Goal: Task Accomplishment & Management: Manage account settings

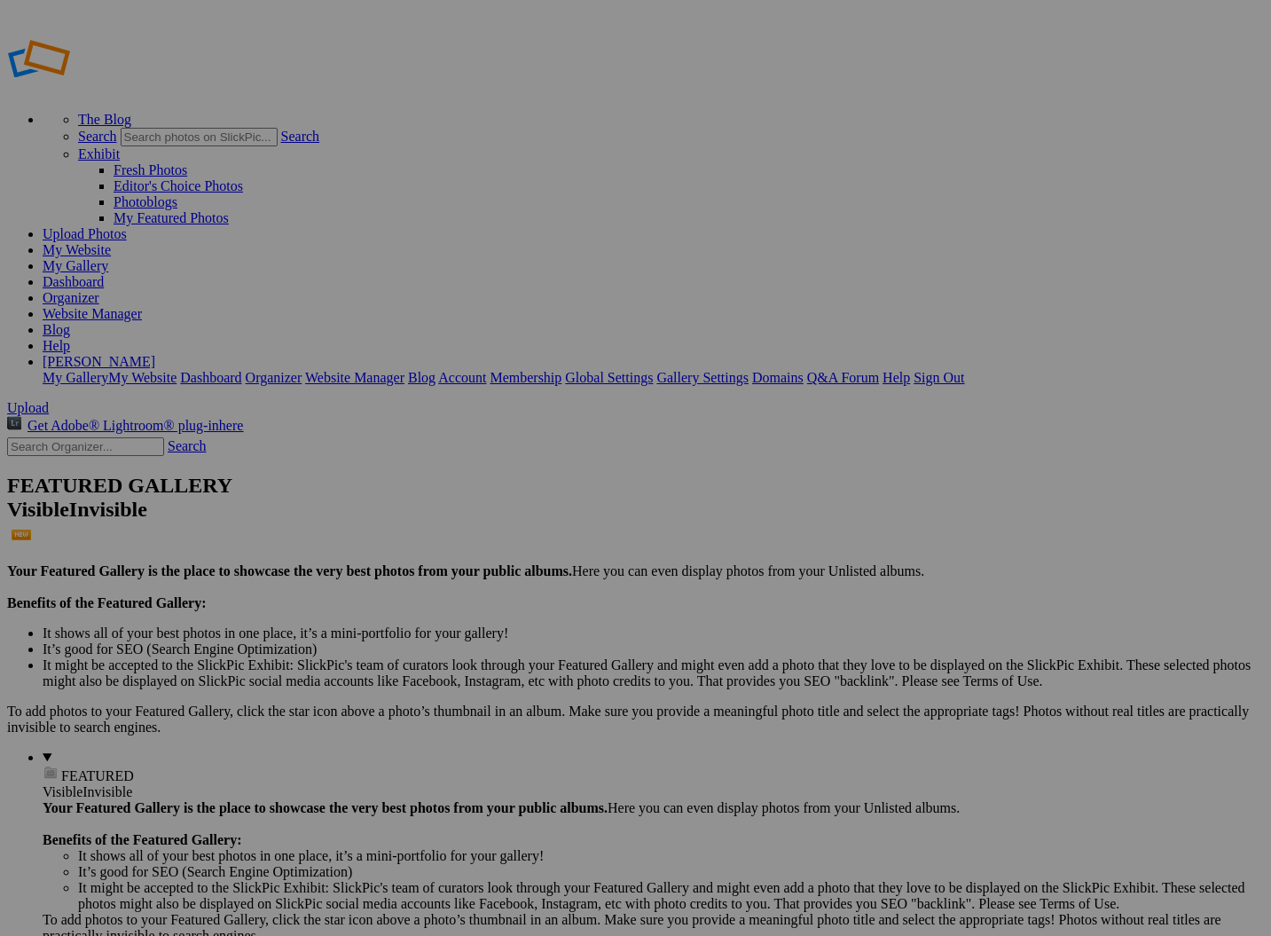
type input "Emma Class of 2026"
click at [477, 557] on span "Create" at bounding box center [458, 564] width 37 height 15
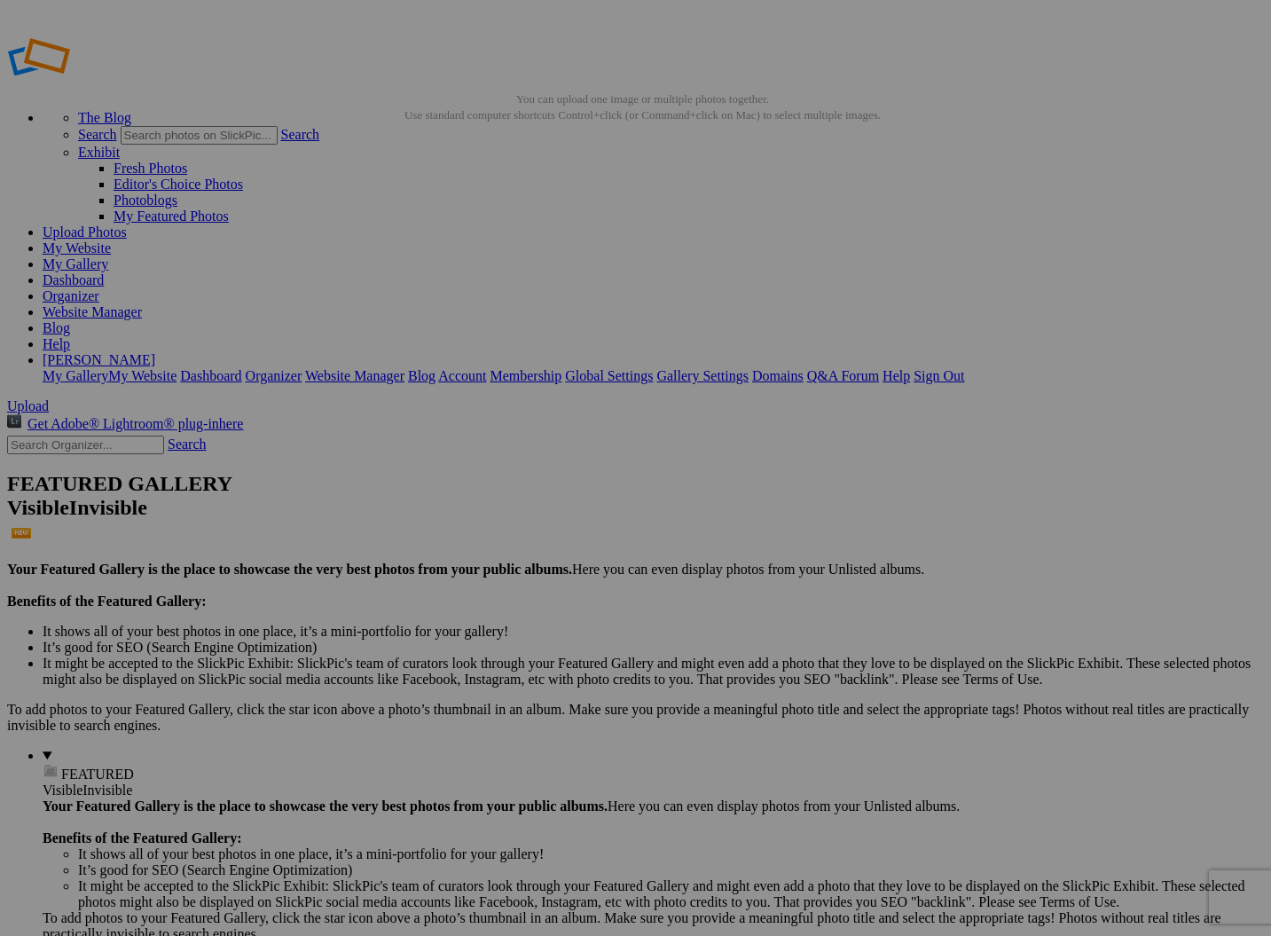
scroll to position [3, 0]
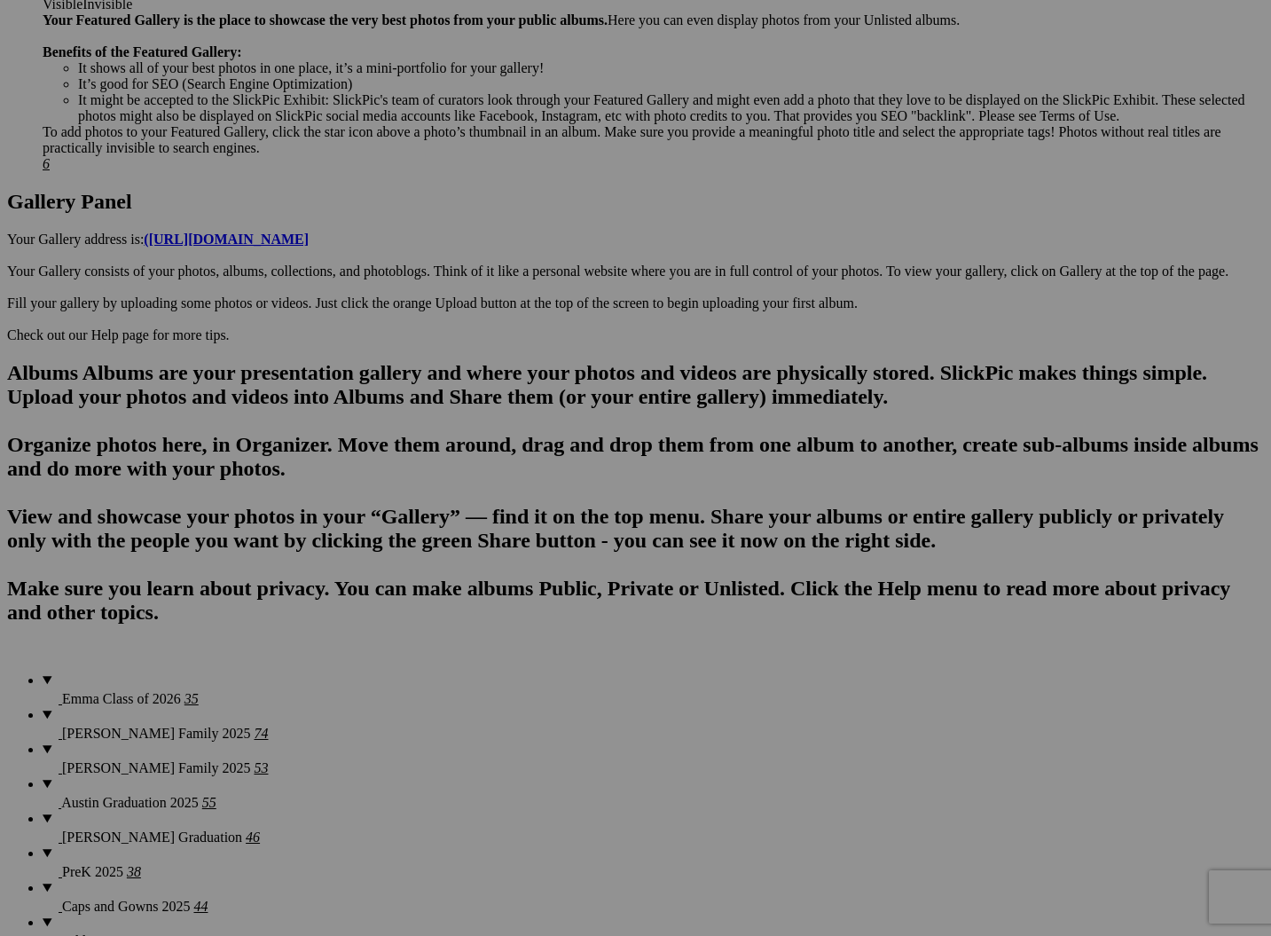
scroll to position [788, 0]
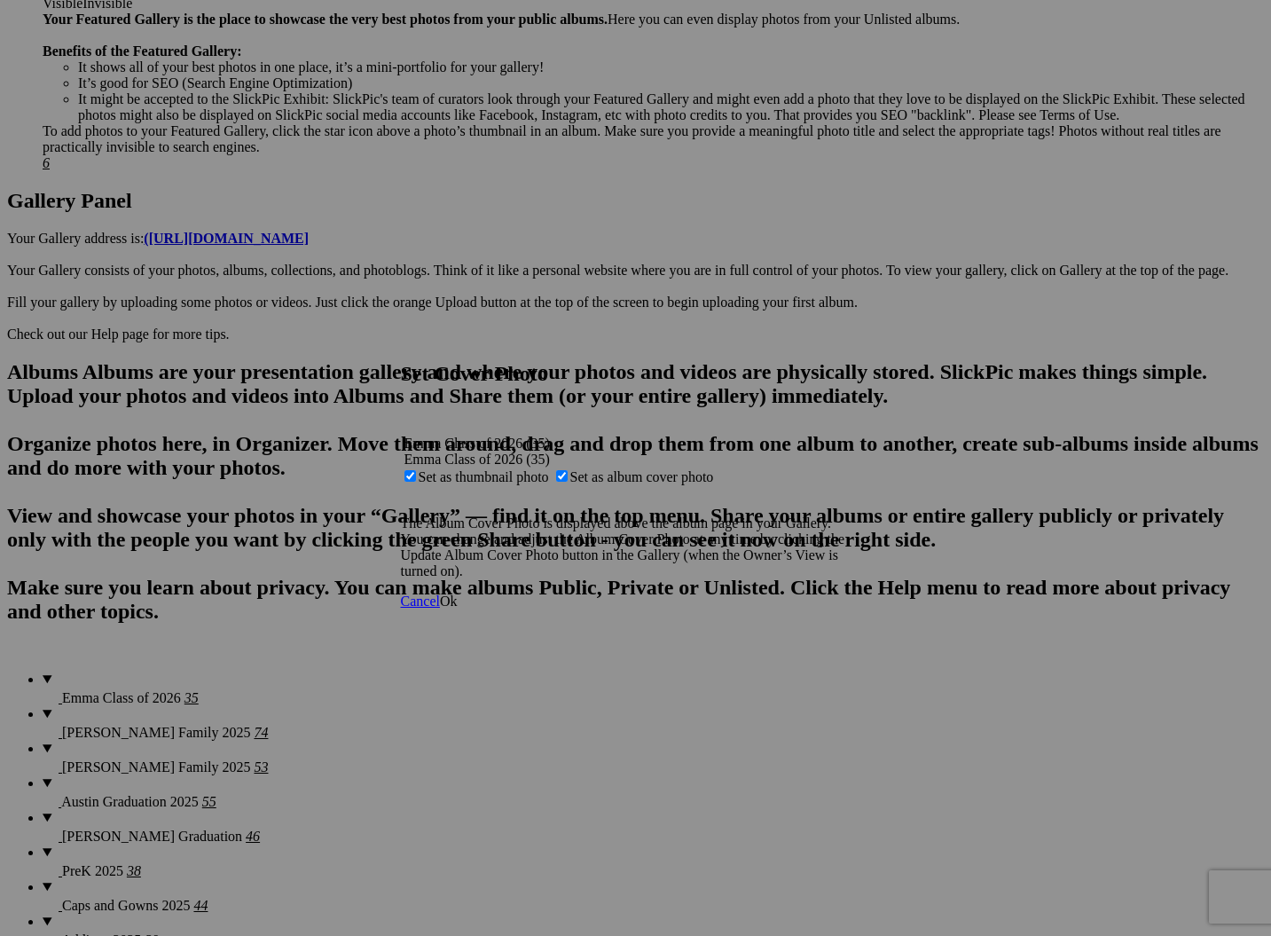
click at [621, 469] on span "Set as album cover photo" at bounding box center [642, 476] width 144 height 15
click at [568, 470] on input "Set as album cover photo" at bounding box center [562, 476] width 12 height 12
checkbox input "false"
click at [458, 608] on span "Ok" at bounding box center [449, 600] width 18 height 15
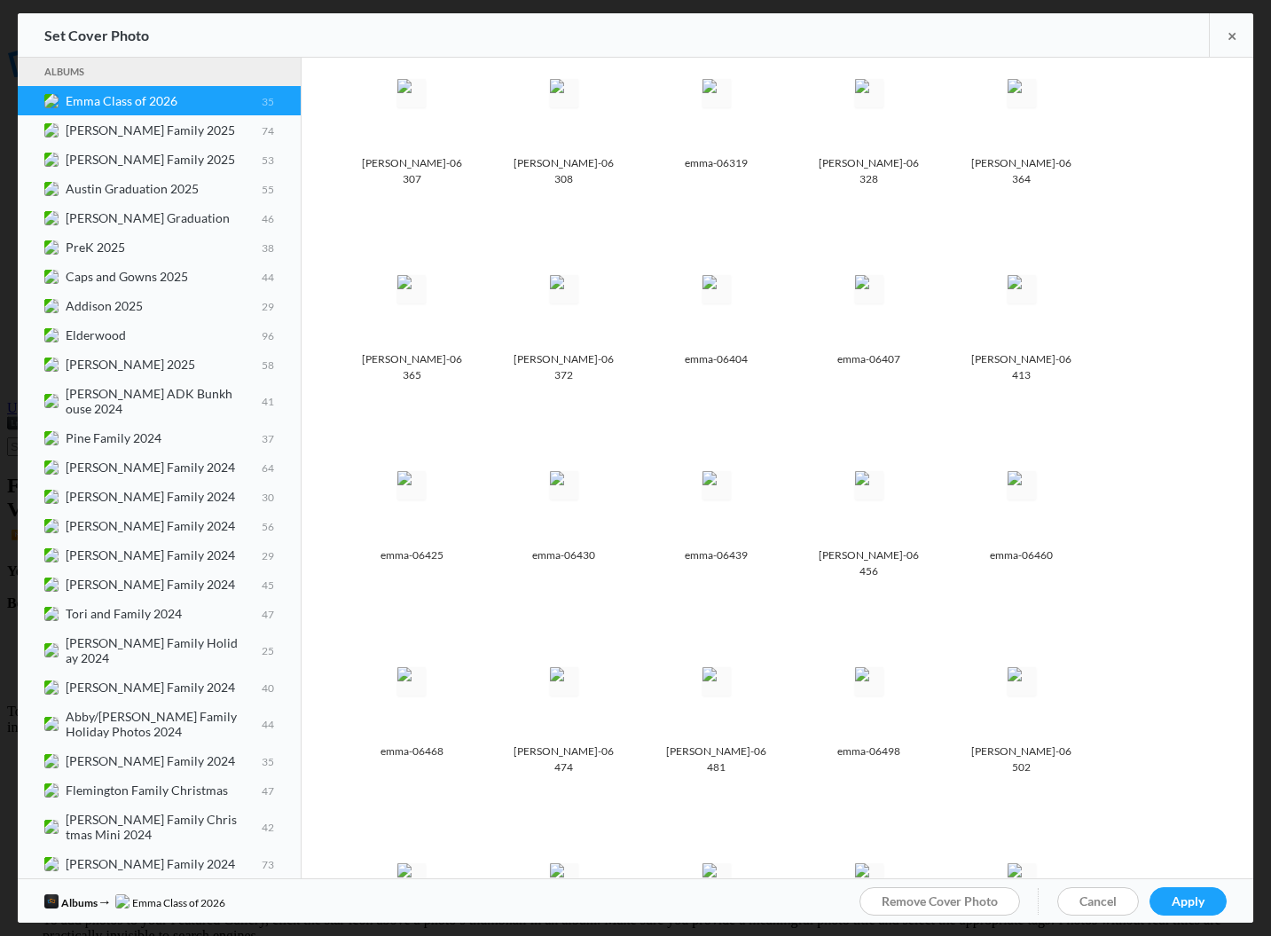
scroll to position [430, 0]
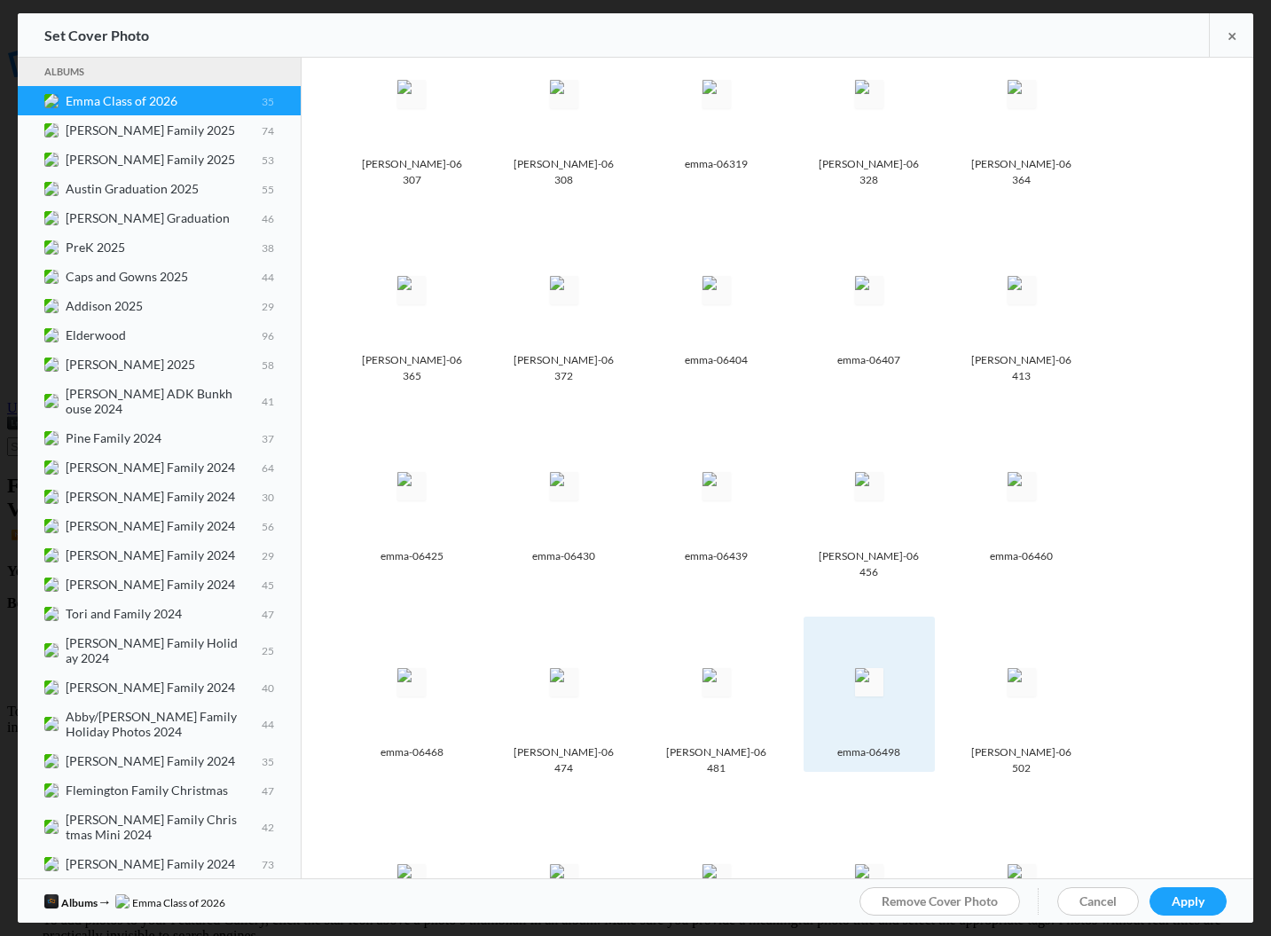
click at [903, 634] on spn-photo-picker-thumb-image-tag at bounding box center [869, 682] width 114 height 114
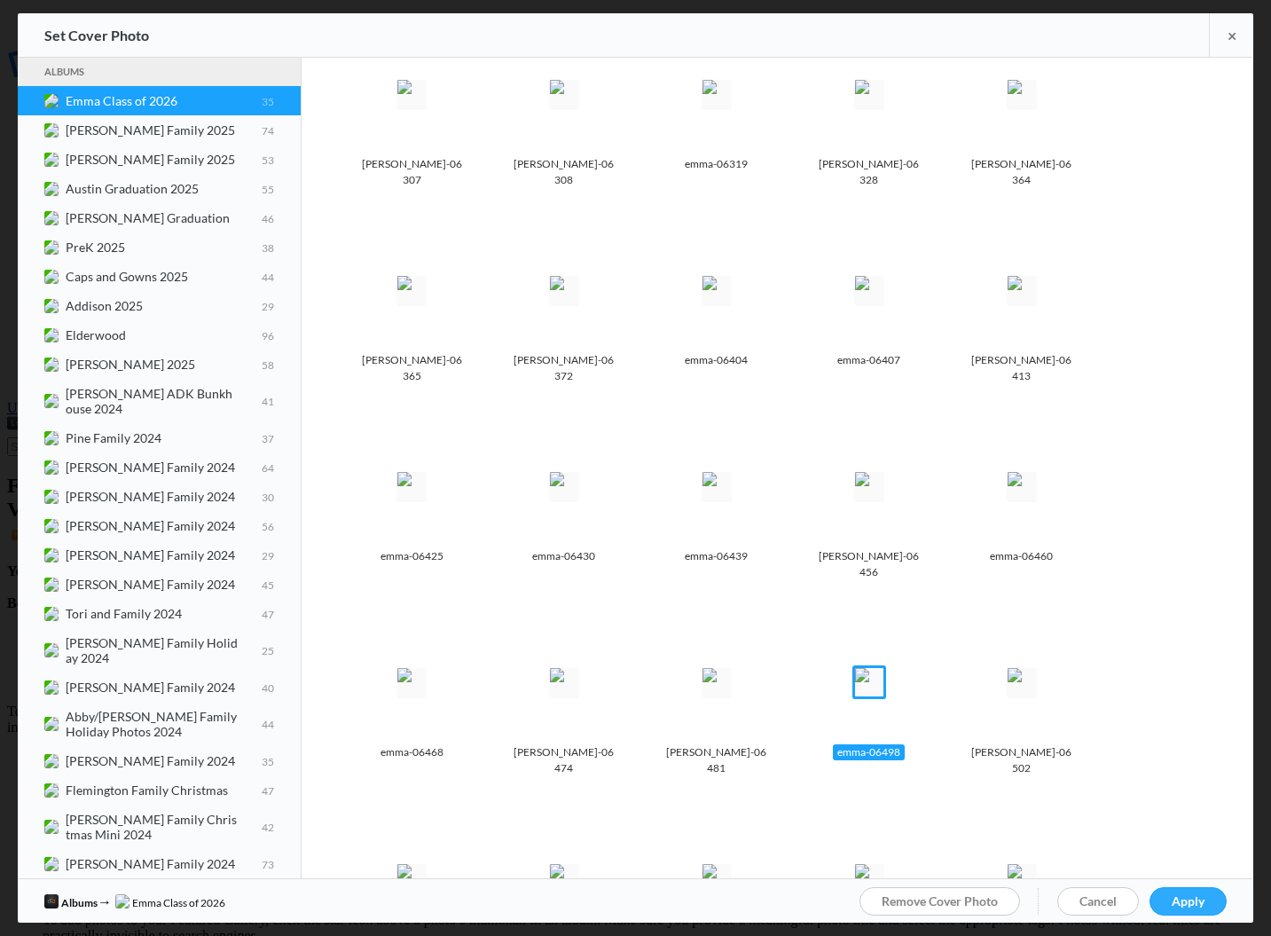
click at [1199, 898] on span "Apply" at bounding box center [1188, 900] width 33 height 15
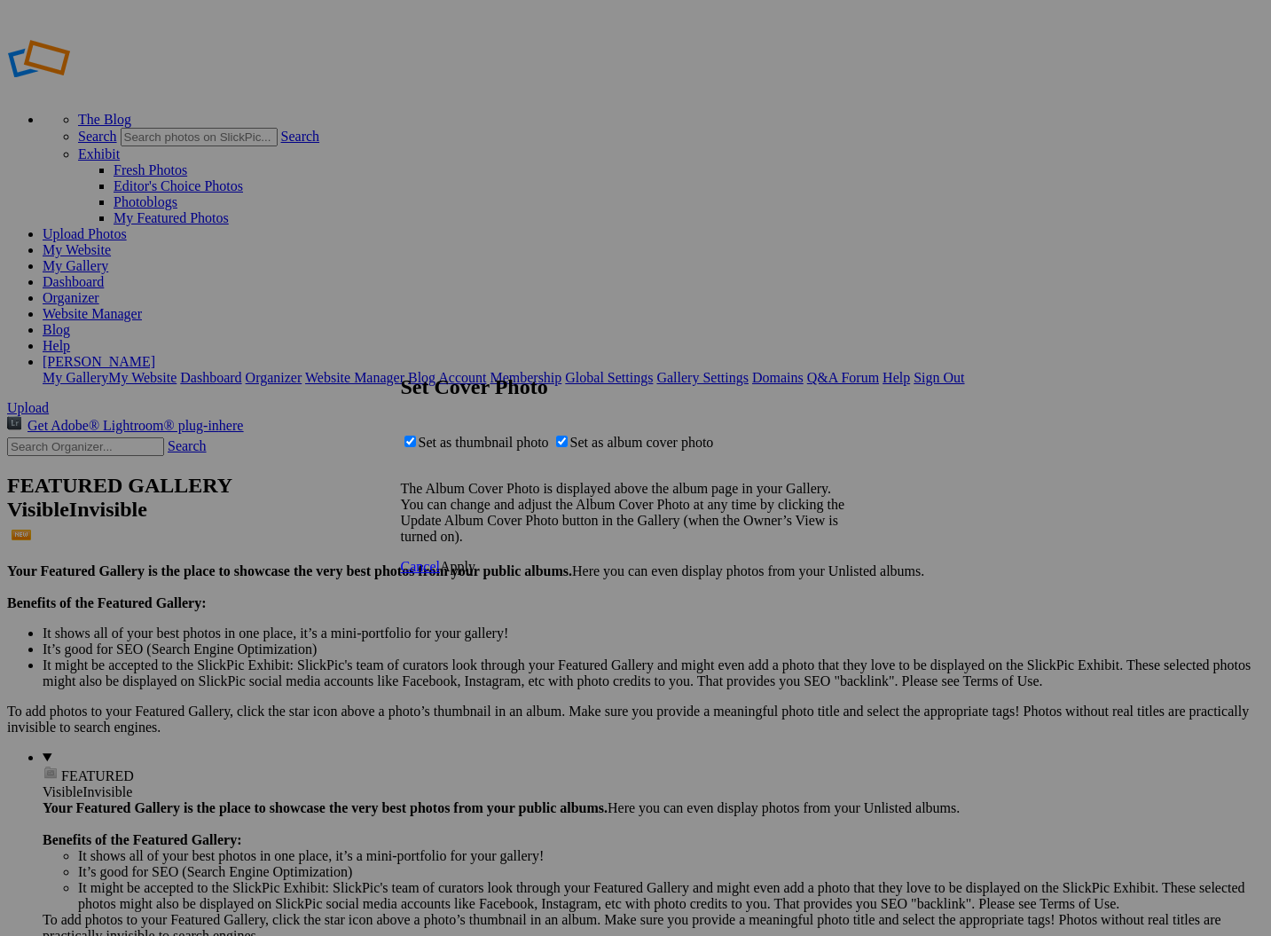
drag, startPoint x: 612, startPoint y: 443, endPoint x: 629, endPoint y: 460, distance: 24.5
click at [611, 443] on span "Set as album cover photo" at bounding box center [642, 442] width 144 height 15
click at [568, 443] on input "Set as album cover photo" at bounding box center [562, 441] width 12 height 12
checkbox input "false"
click at [475, 574] on span "Apply" at bounding box center [457, 566] width 35 height 15
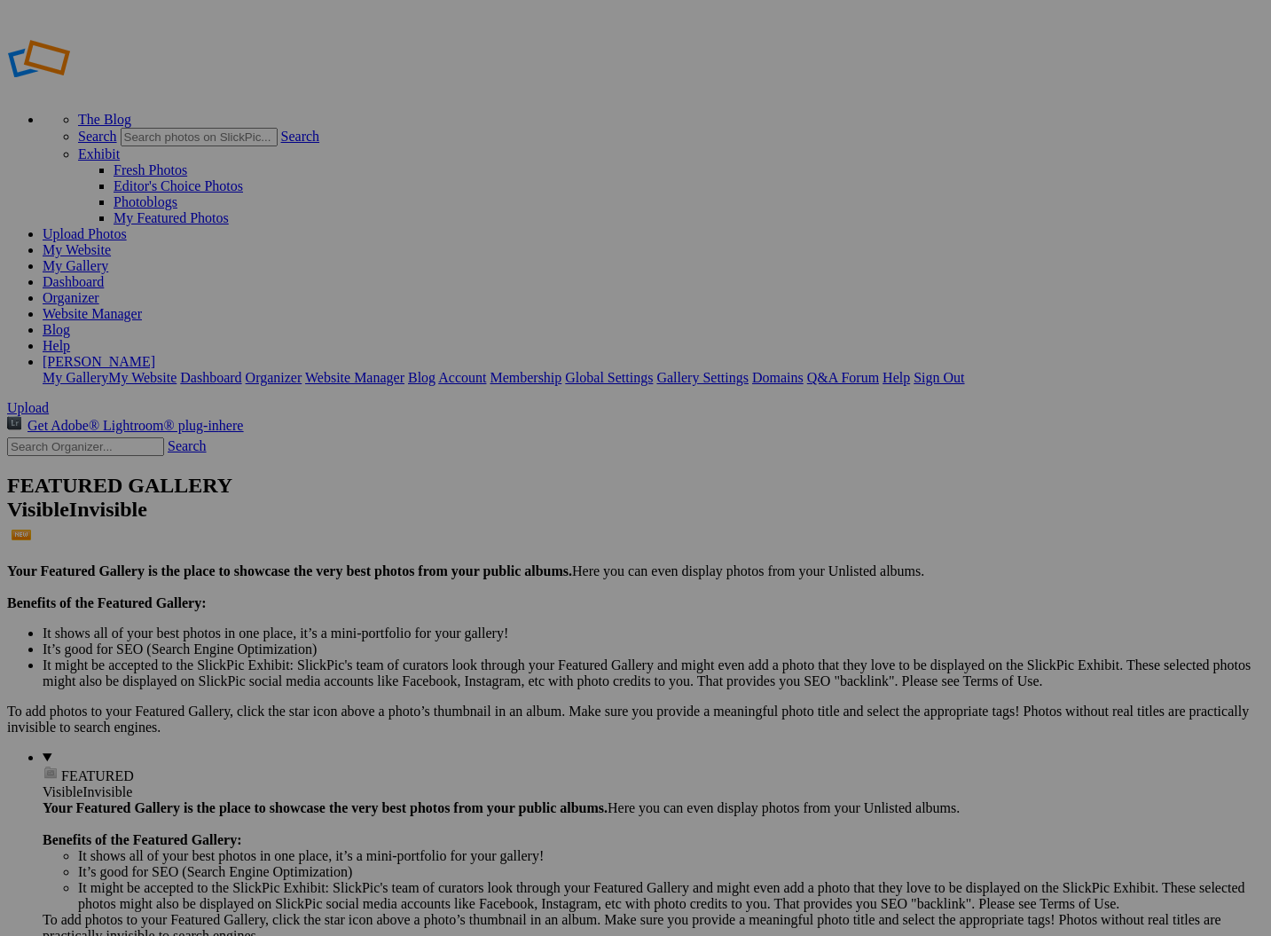
click at [155, 354] on link "[PERSON_NAME]" at bounding box center [99, 361] width 113 height 15
click at [108, 258] on link "My Gallery" at bounding box center [76, 265] width 66 height 15
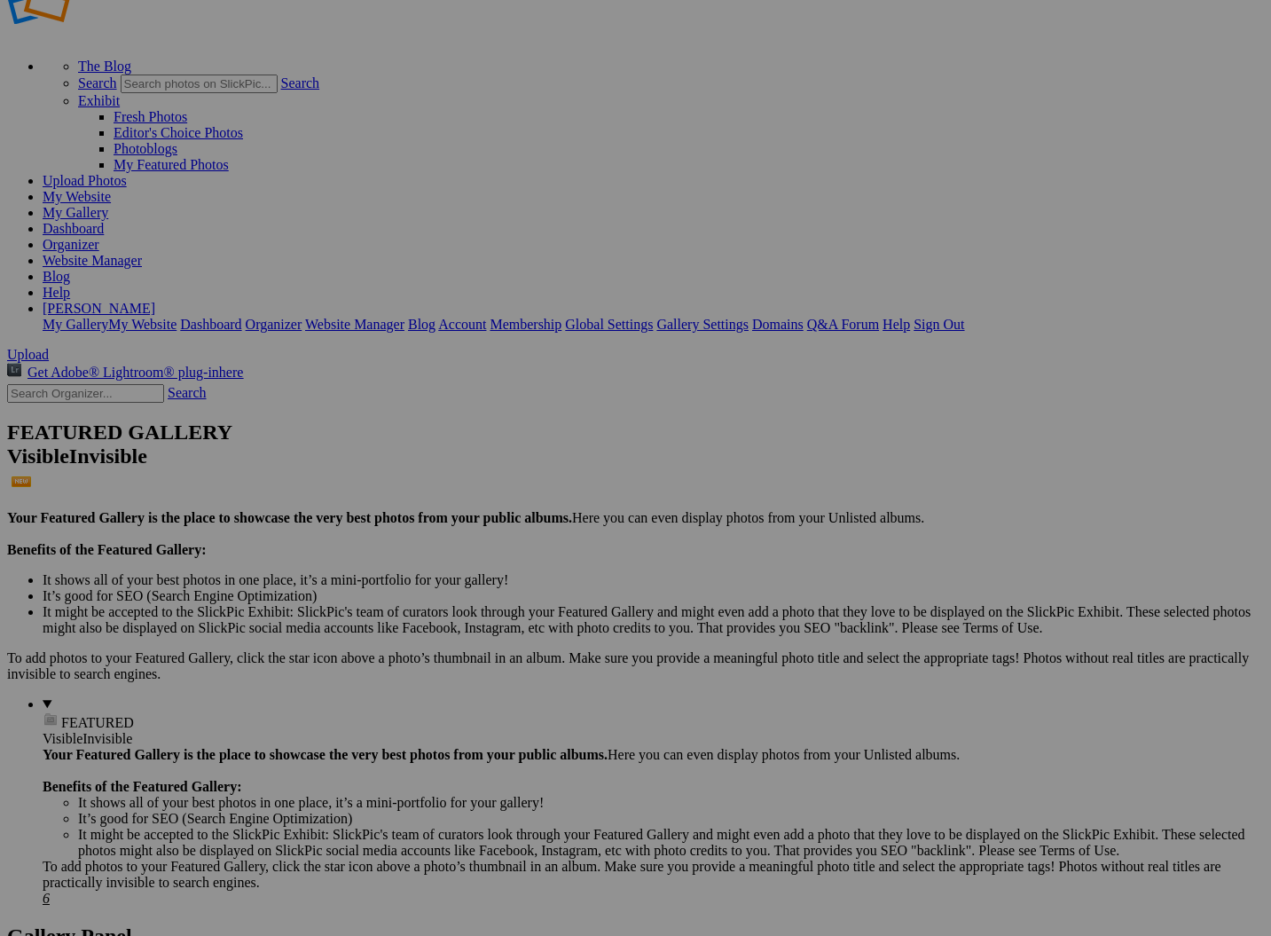
scroll to position [53, 0]
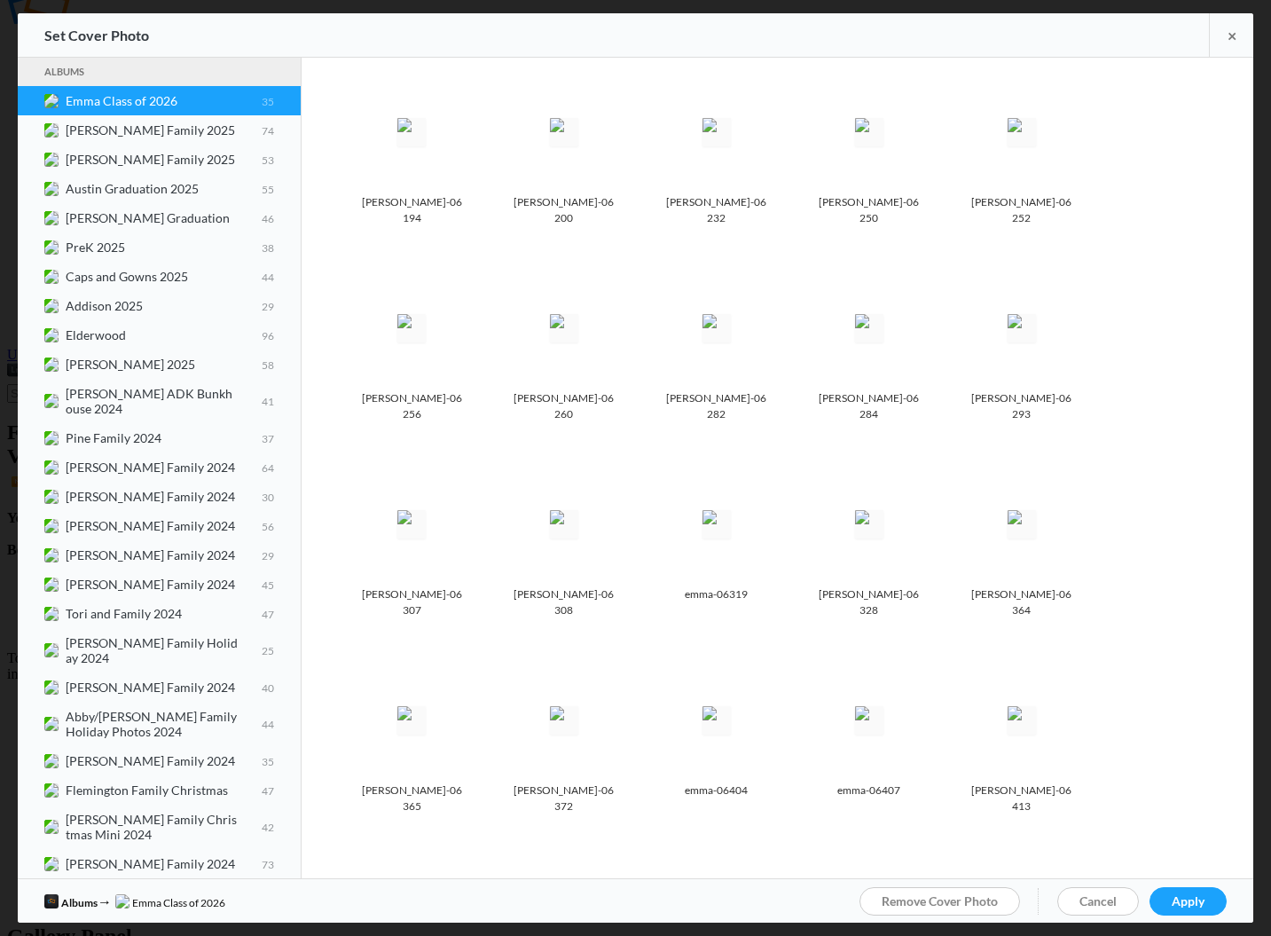
scroll to position [0, 0]
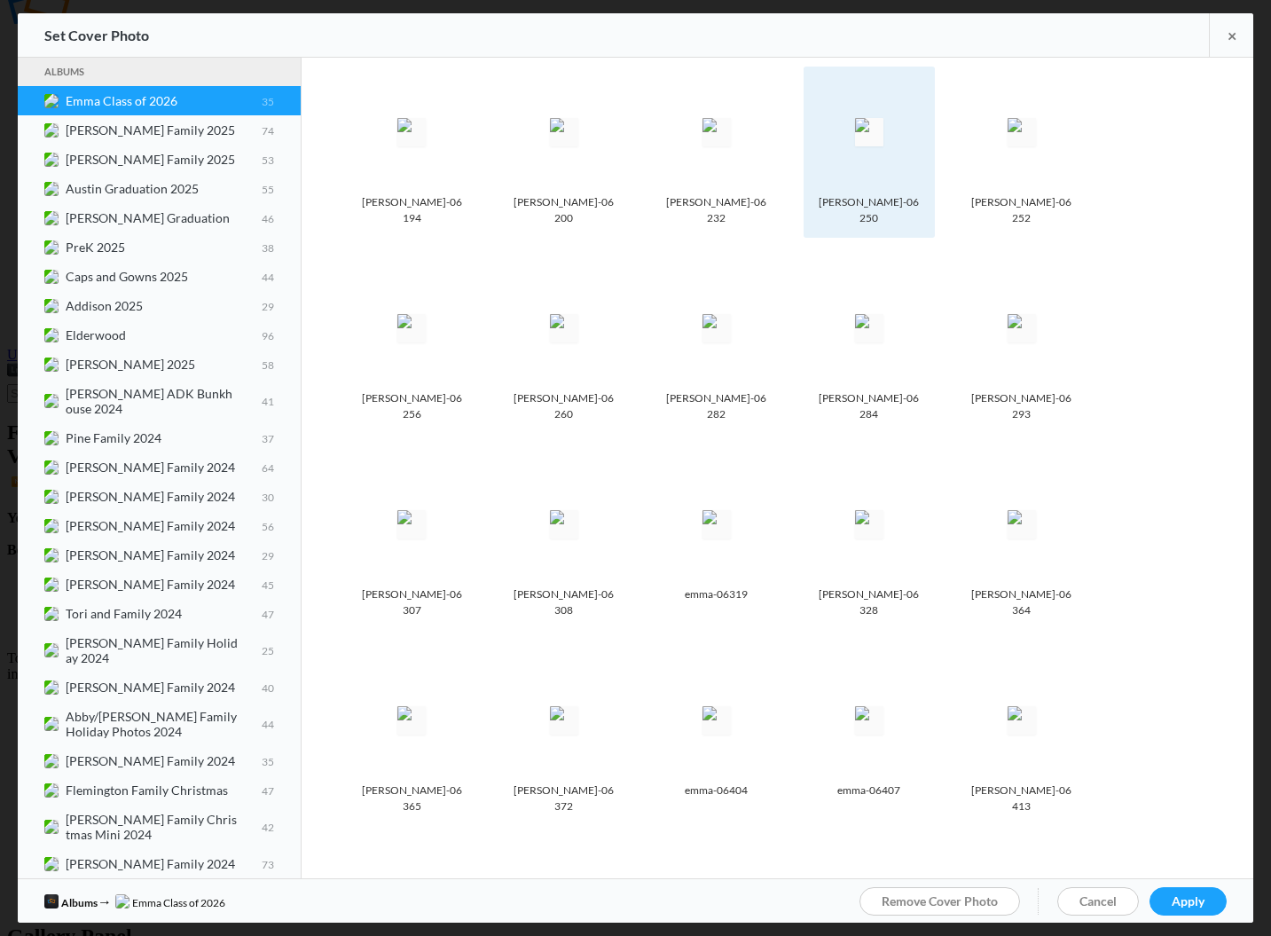
click at [883, 146] on img at bounding box center [869, 132] width 28 height 28
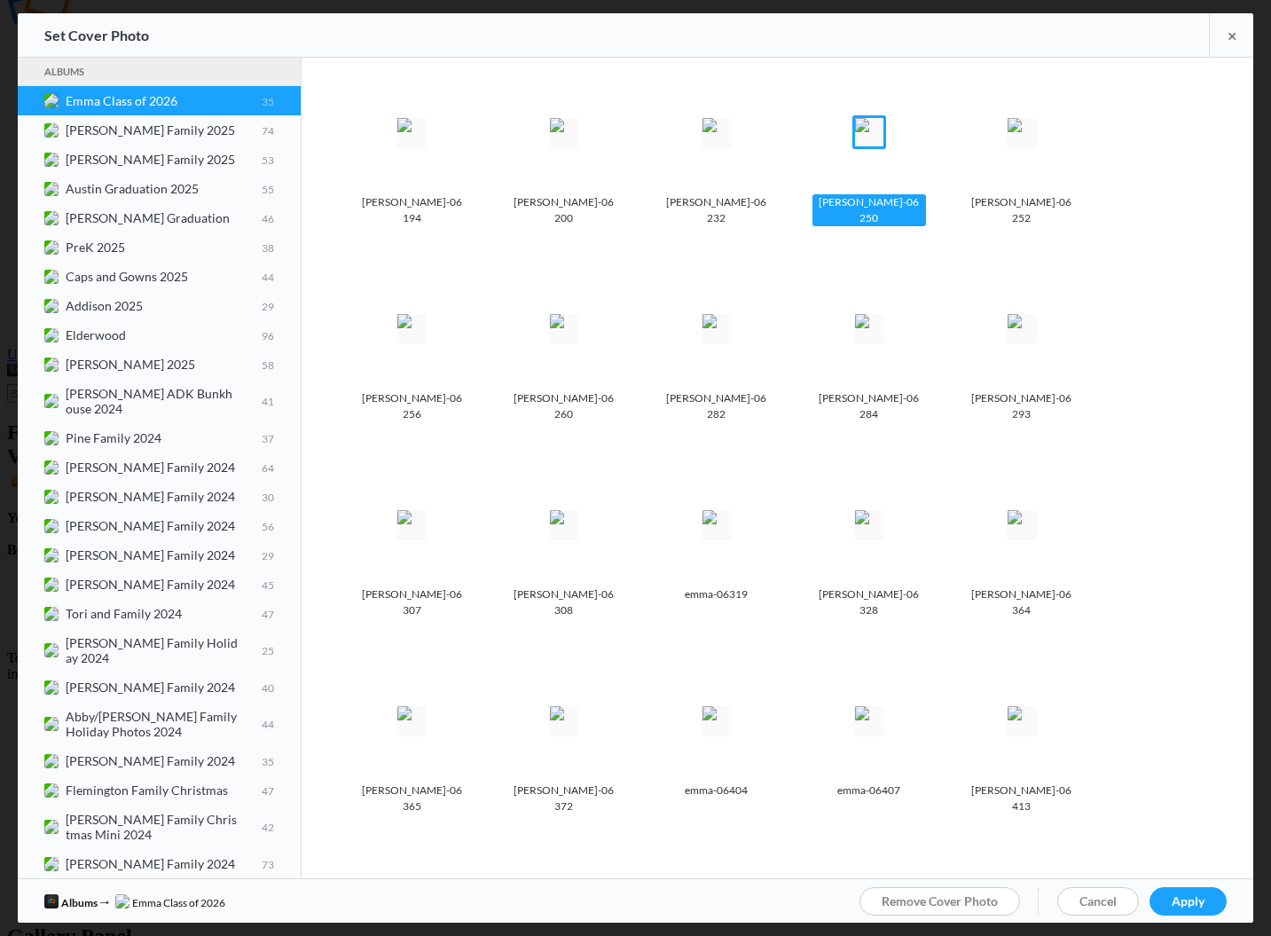
click at [885, 198] on div "emma-06250" at bounding box center [869, 210] width 114 height 32
click at [877, 146] on img at bounding box center [869, 132] width 28 height 28
click at [1200, 916] on div "Remove Cover Photo Cancel Apply" at bounding box center [1042, 901] width 367 height 44
click at [1189, 904] on span "Apply" at bounding box center [1188, 900] width 33 height 15
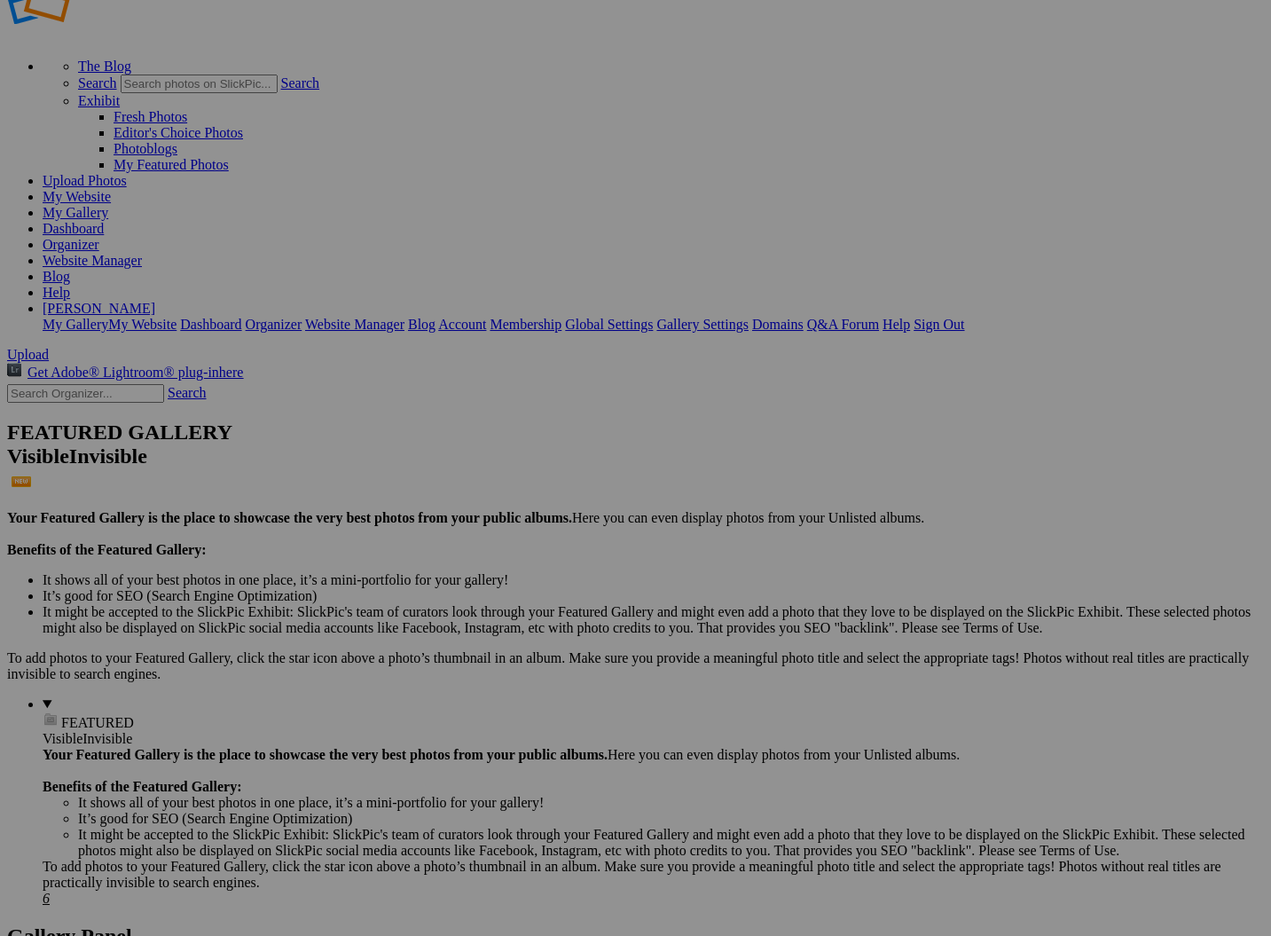
scroll to position [52, 0]
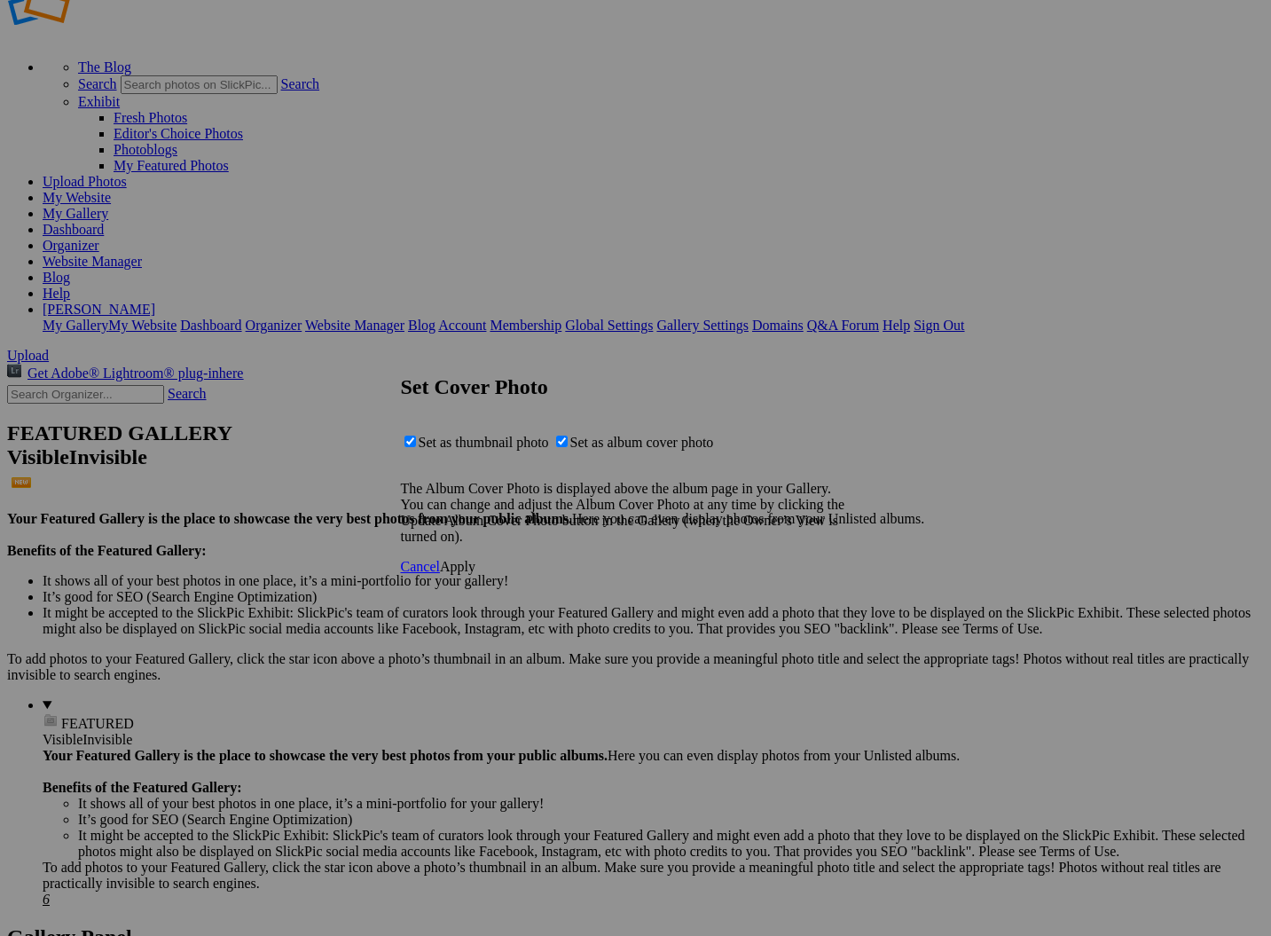
click at [616, 445] on span "Set as album cover photo" at bounding box center [642, 442] width 144 height 15
click at [568, 445] on input "Set as album cover photo" at bounding box center [562, 441] width 12 height 12
checkbox input "false"
click at [475, 574] on span "Apply" at bounding box center [457, 566] width 35 height 15
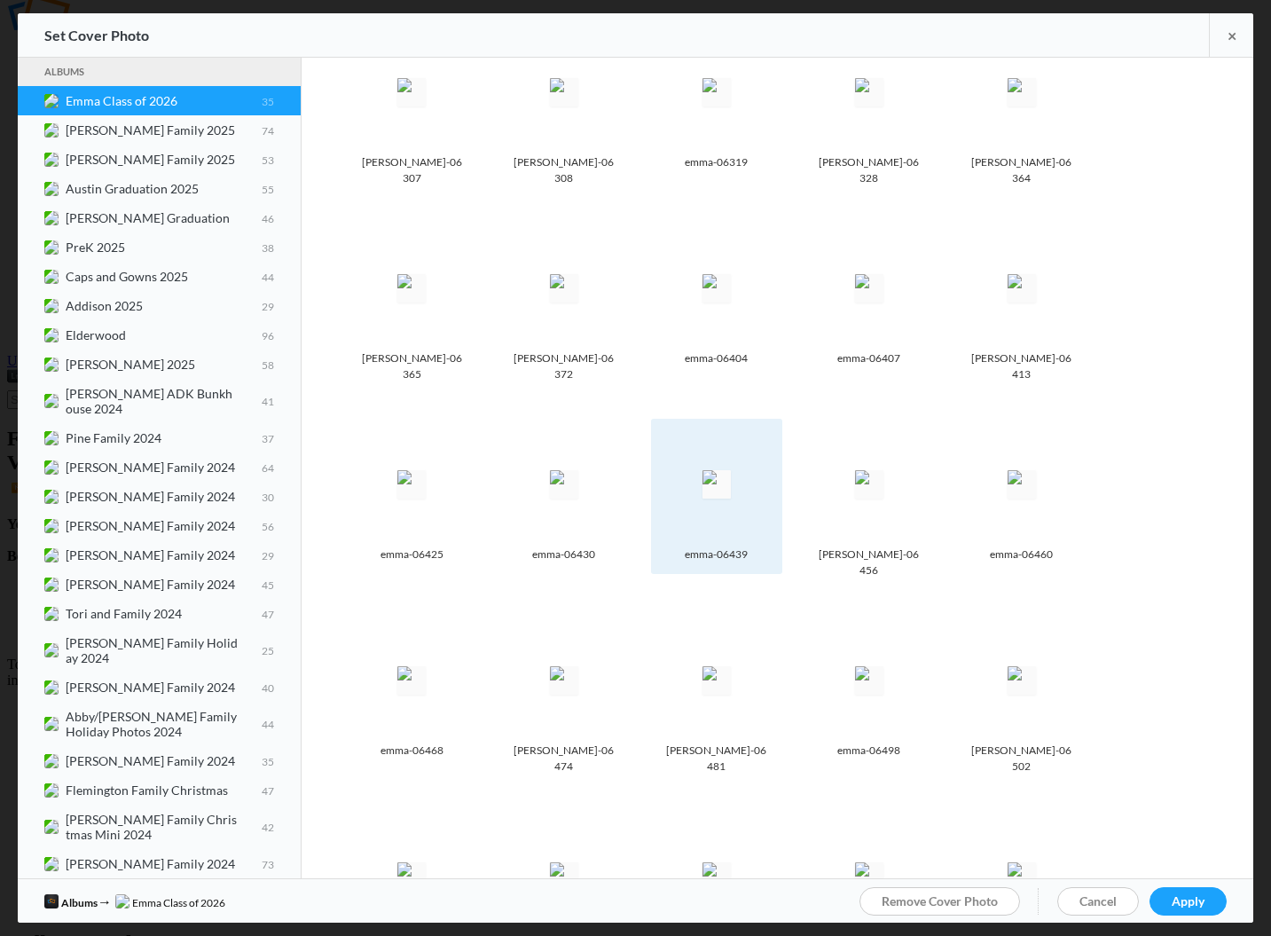
scroll to position [430, 0]
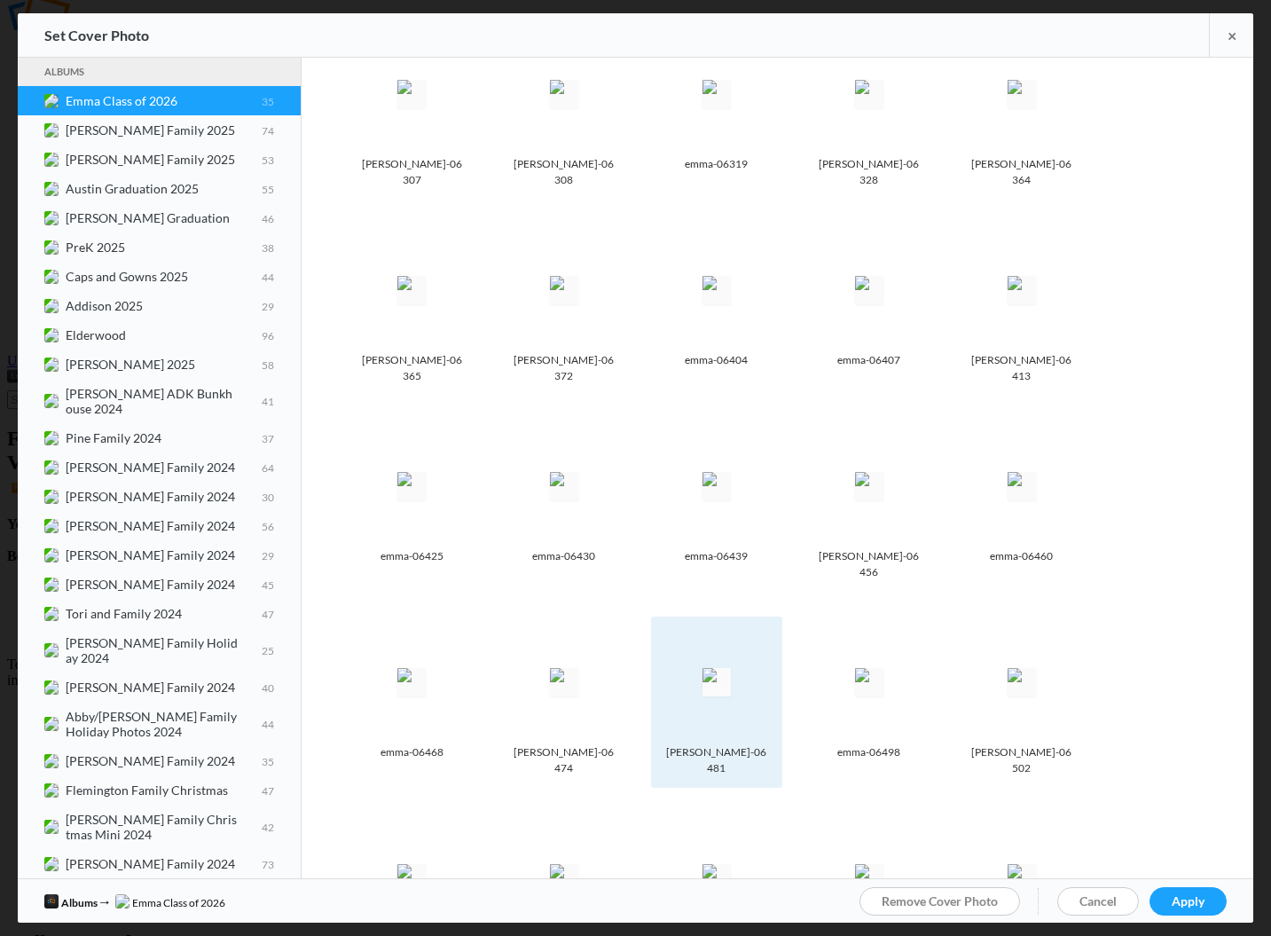
click at [756, 739] on div "[PERSON_NAME]-06481" at bounding box center [717, 759] width 114 height 40
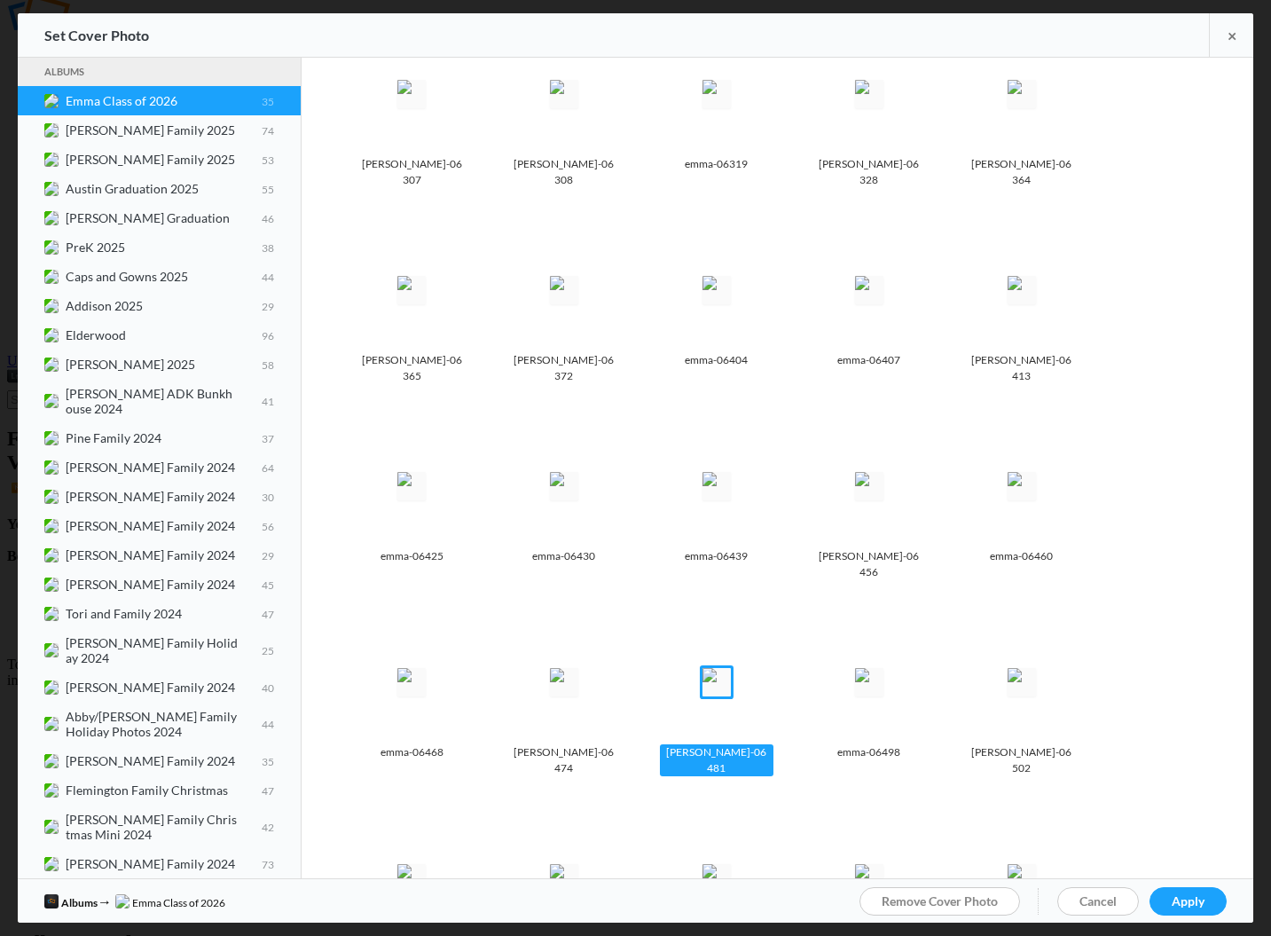
click at [767, 739] on div "[PERSON_NAME]-06481" at bounding box center [717, 759] width 114 height 40
click at [731, 668] on img at bounding box center [716, 682] width 28 height 28
click at [1182, 900] on span "Apply" at bounding box center [1188, 900] width 33 height 15
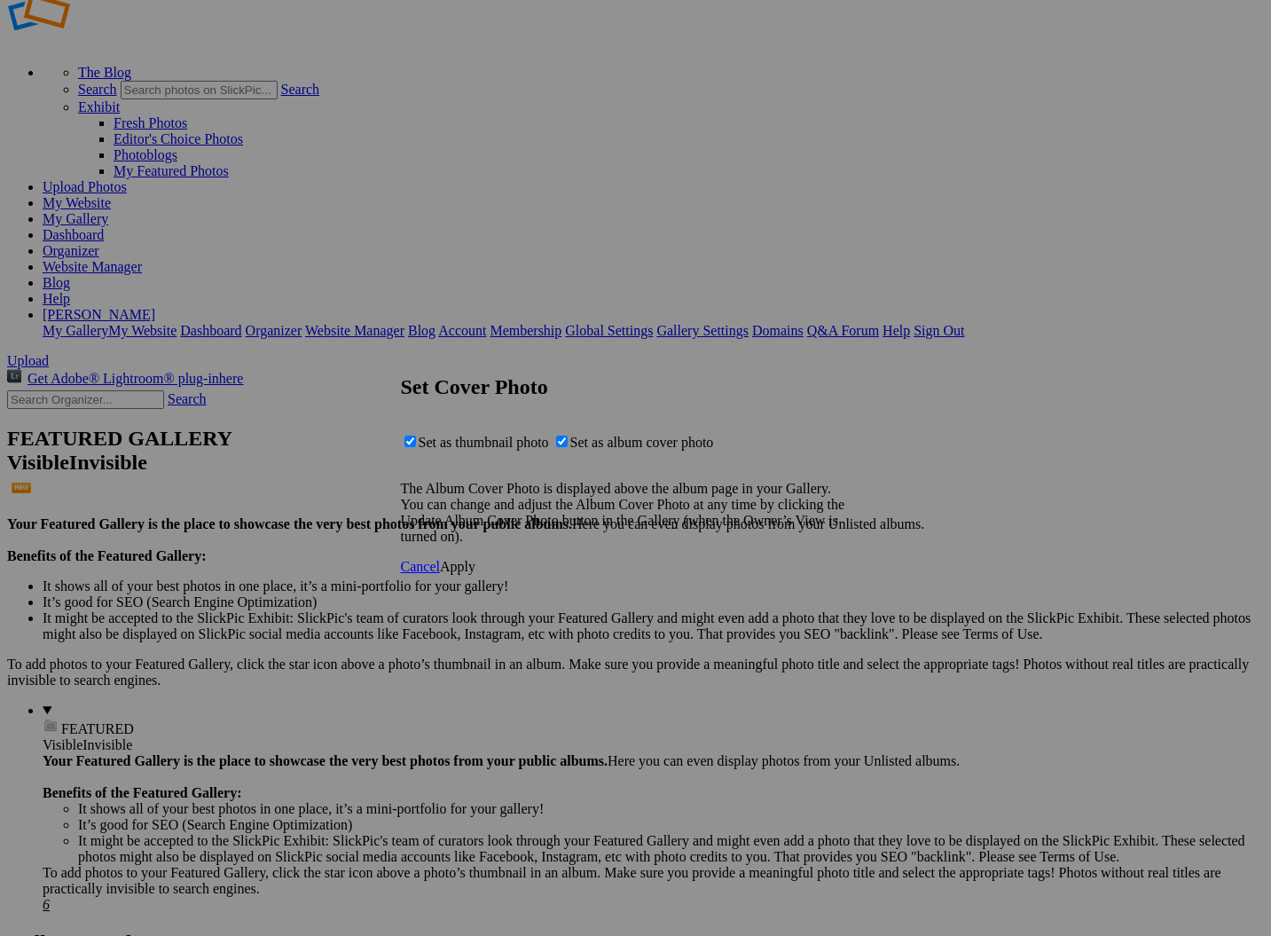
click at [609, 447] on span "Set as album cover photo" at bounding box center [642, 442] width 144 height 15
click at [568, 447] on input "Set as album cover photo" at bounding box center [562, 441] width 12 height 12
checkbox input "false"
click at [475, 574] on span "Apply" at bounding box center [457, 566] width 35 height 15
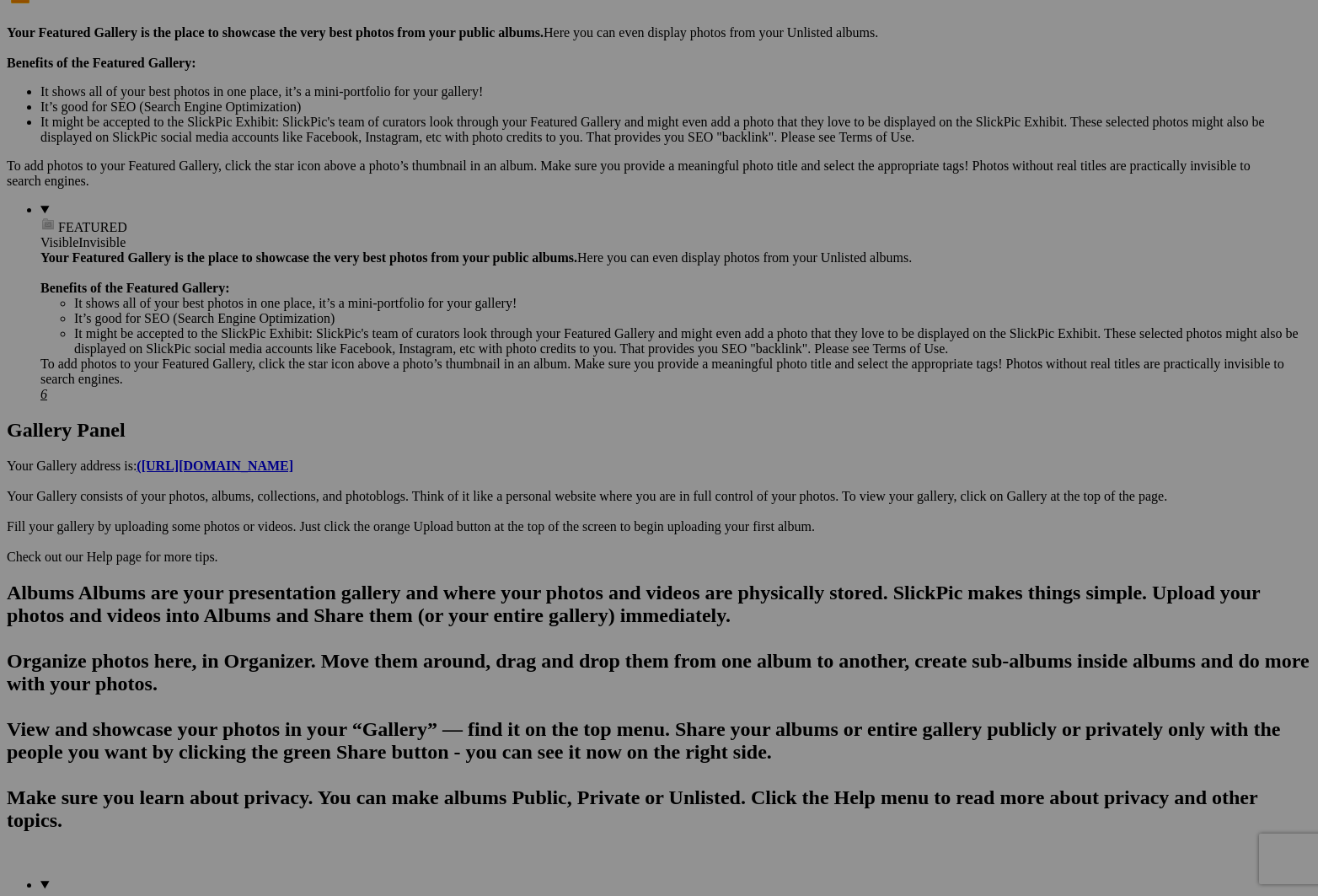
scroll to position [506, 0]
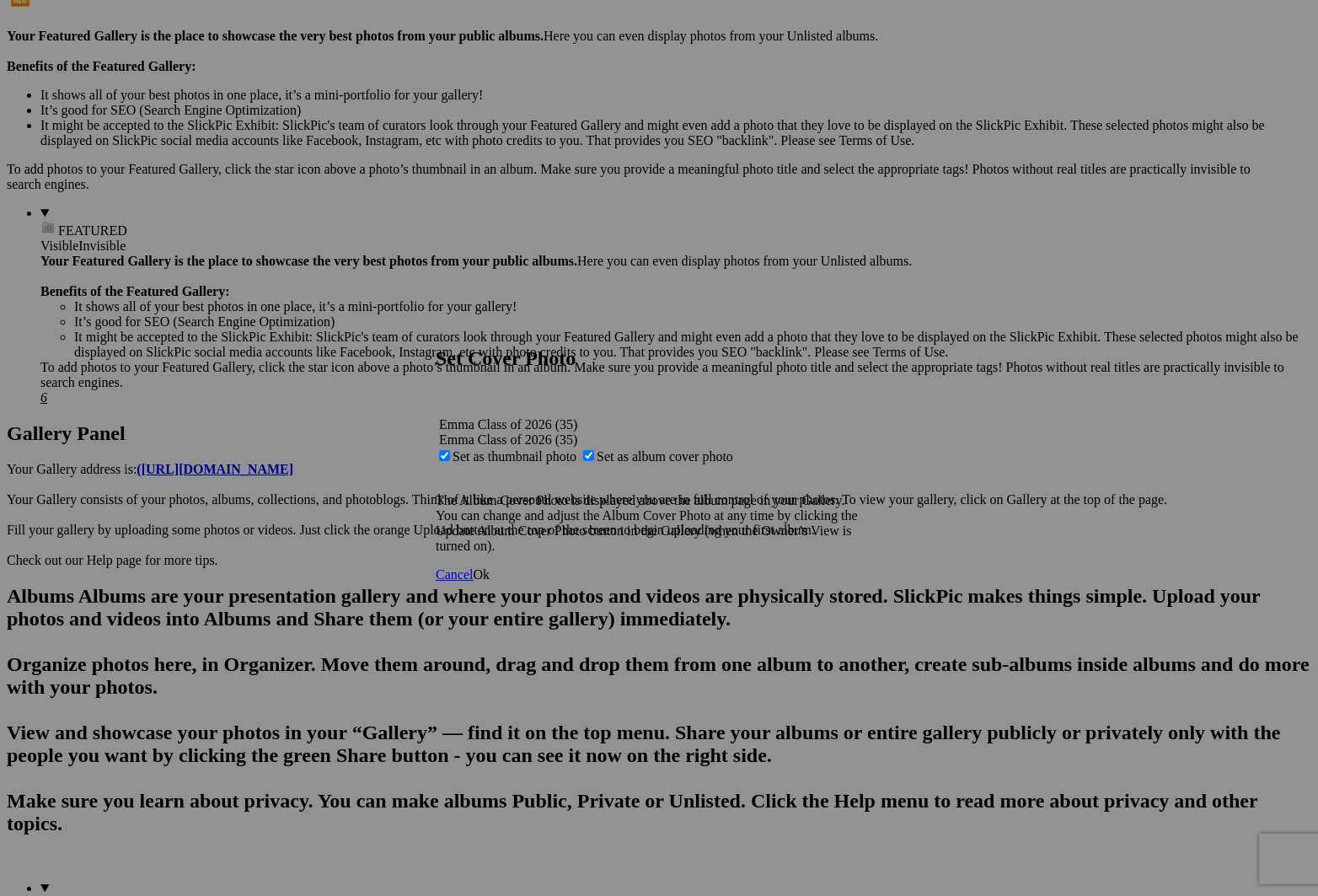
drag, startPoint x: 644, startPoint y: 443, endPoint x: 724, endPoint y: 466, distance: 83.2
click at [644, 449] on span "Set as album cover photo" at bounding box center [665, 456] width 137 height 14
click at [594, 450] on input "Set as album cover photo" at bounding box center [589, 456] width 11 height 11
checkbox input "false"
click at [489, 581] on link "Ok" at bounding box center [482, 574] width 17 height 14
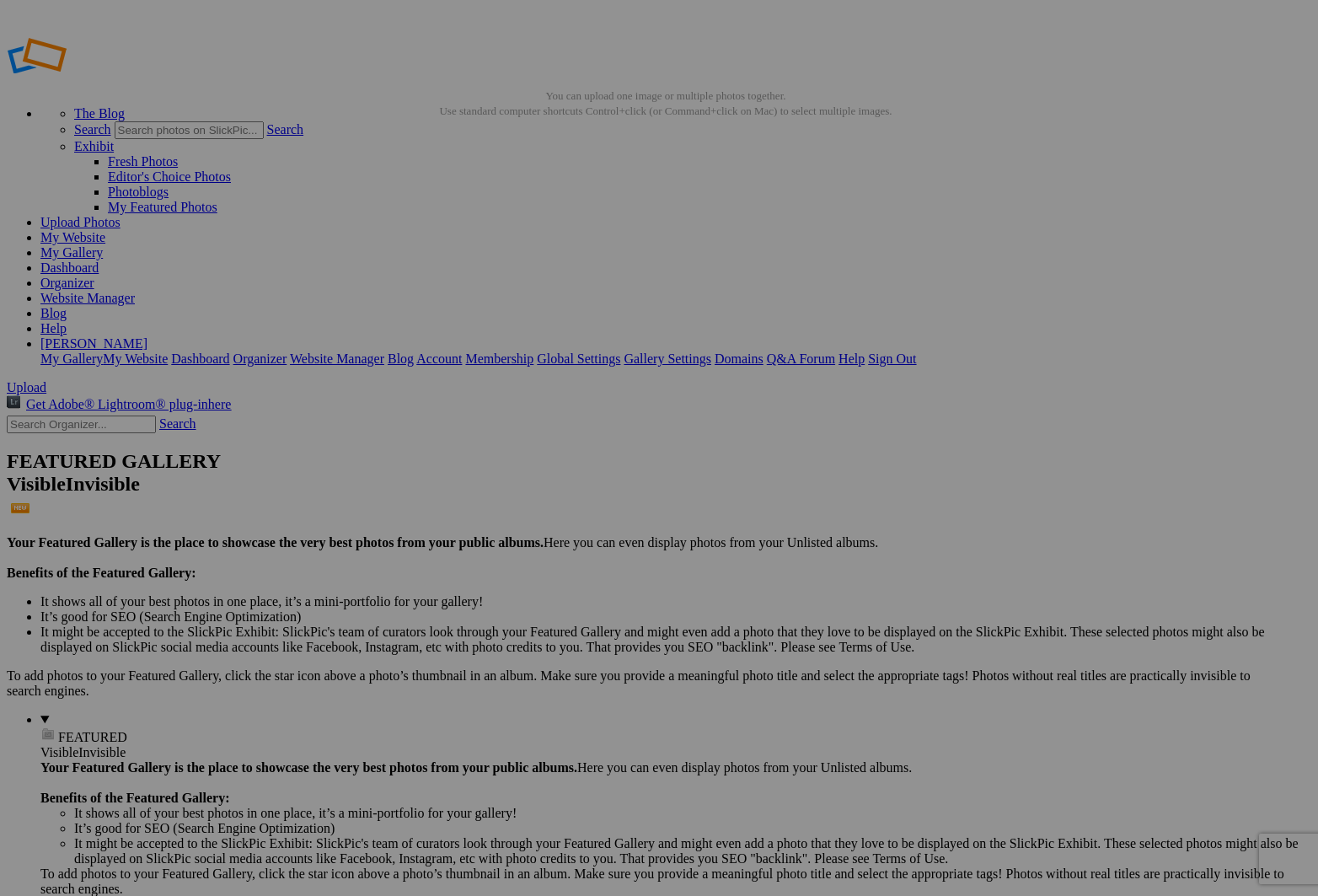
scroll to position [0, 0]
click at [103, 245] on link "My Gallery" at bounding box center [72, 252] width 63 height 14
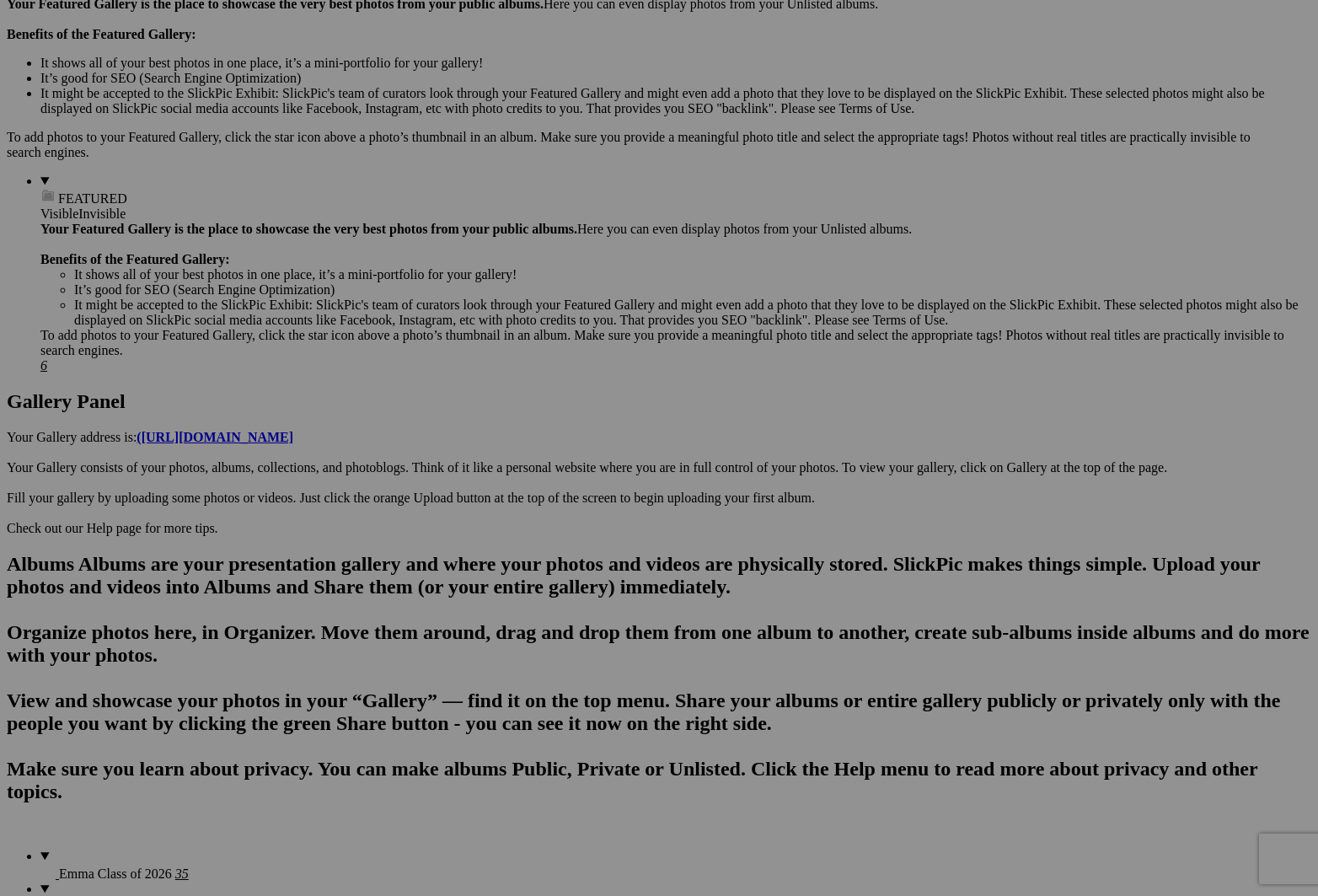
scroll to position [580, 0]
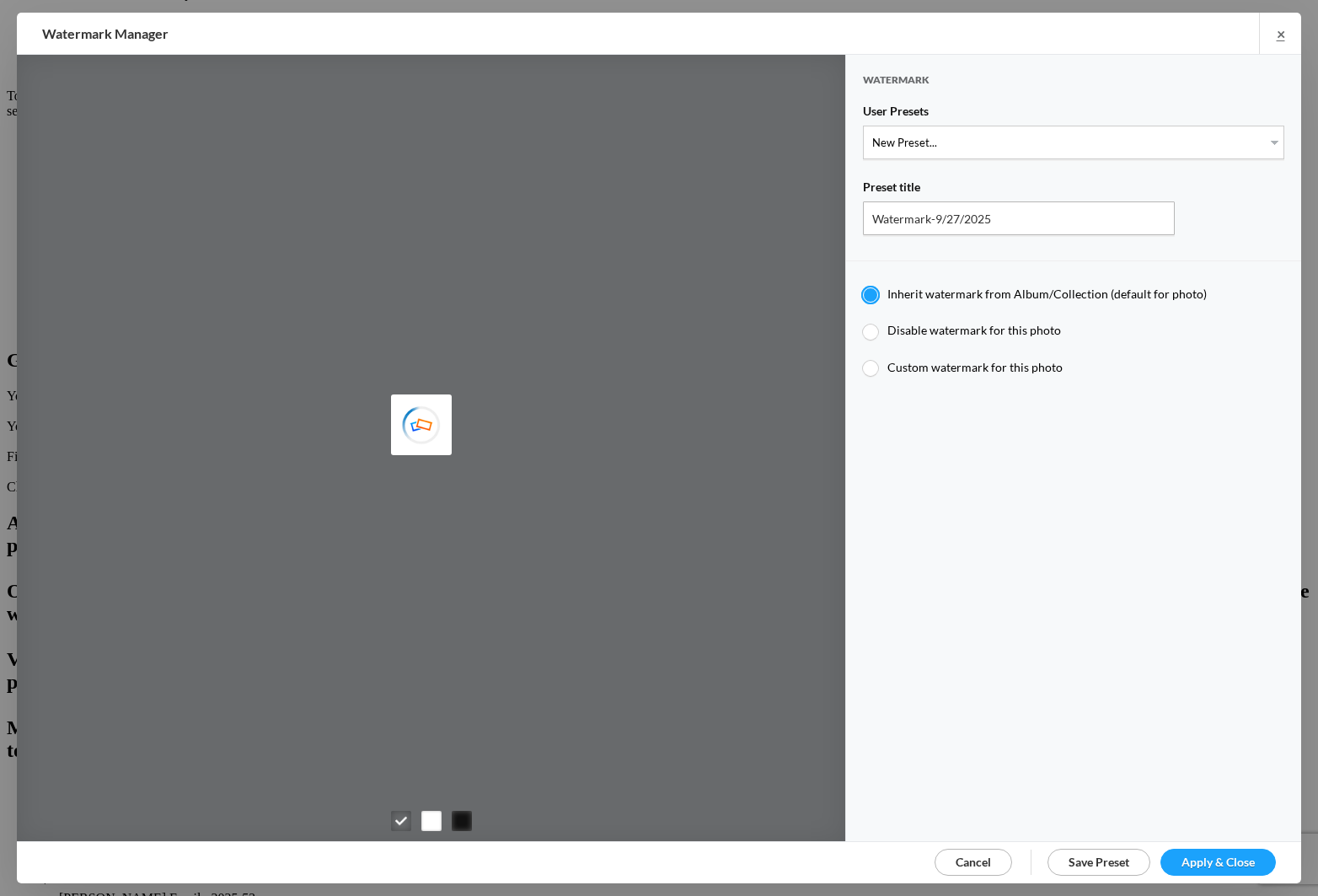
click at [973, 373] on div "Inherit watermark from Album/Collection (default for photo) Disable watermark f…" at bounding box center [1073, 326] width 455 height 132
click at [978, 864] on span "Cancel" at bounding box center [973, 861] width 35 height 14
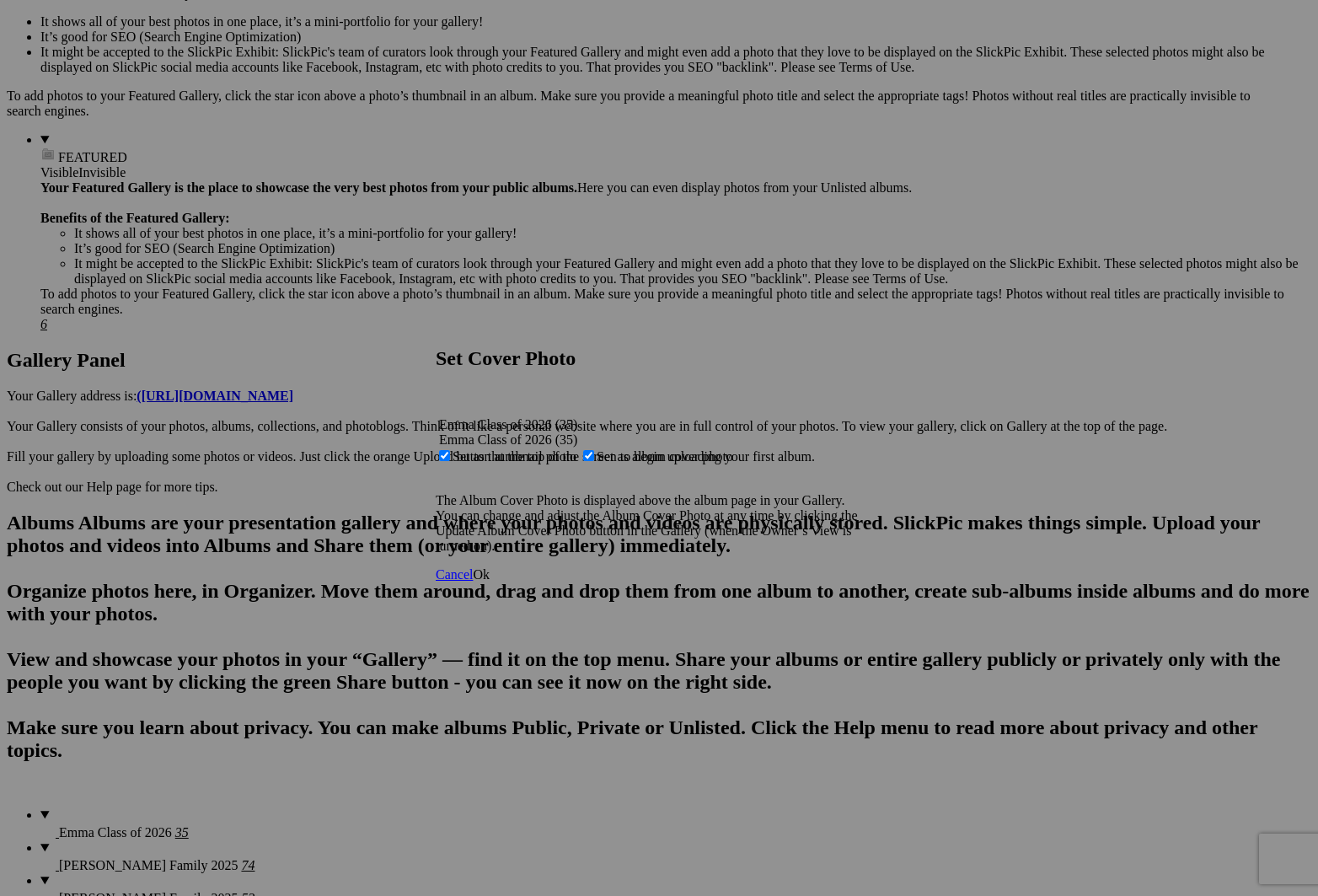
click at [649, 449] on span "Set as album cover photo" at bounding box center [665, 456] width 137 height 14
click at [594, 450] on input "Set as album cover photo" at bounding box center [589, 456] width 11 height 11
checkbox input "false"
click at [489, 581] on span "Ok" at bounding box center [482, 574] width 17 height 14
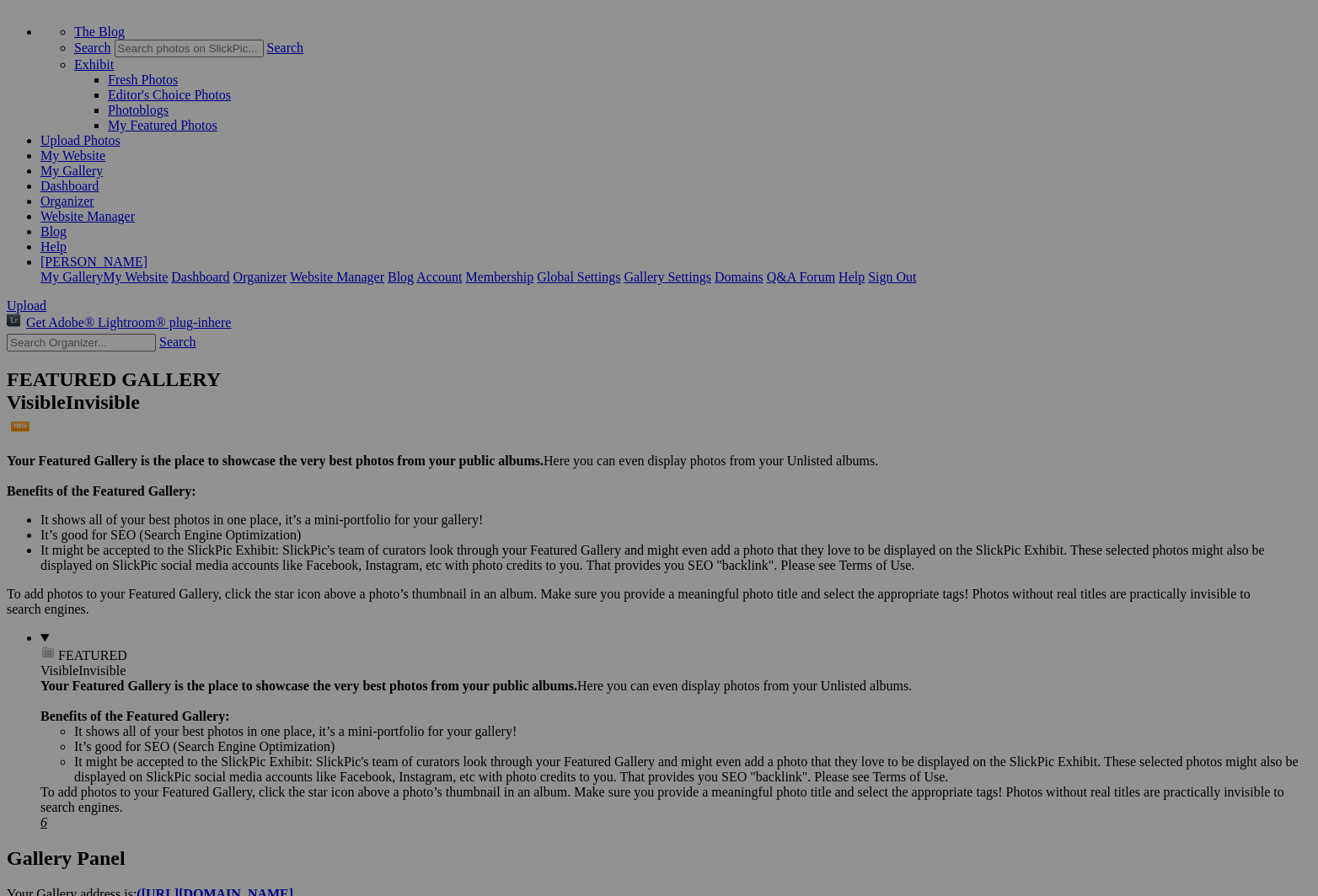
scroll to position [105, 0]
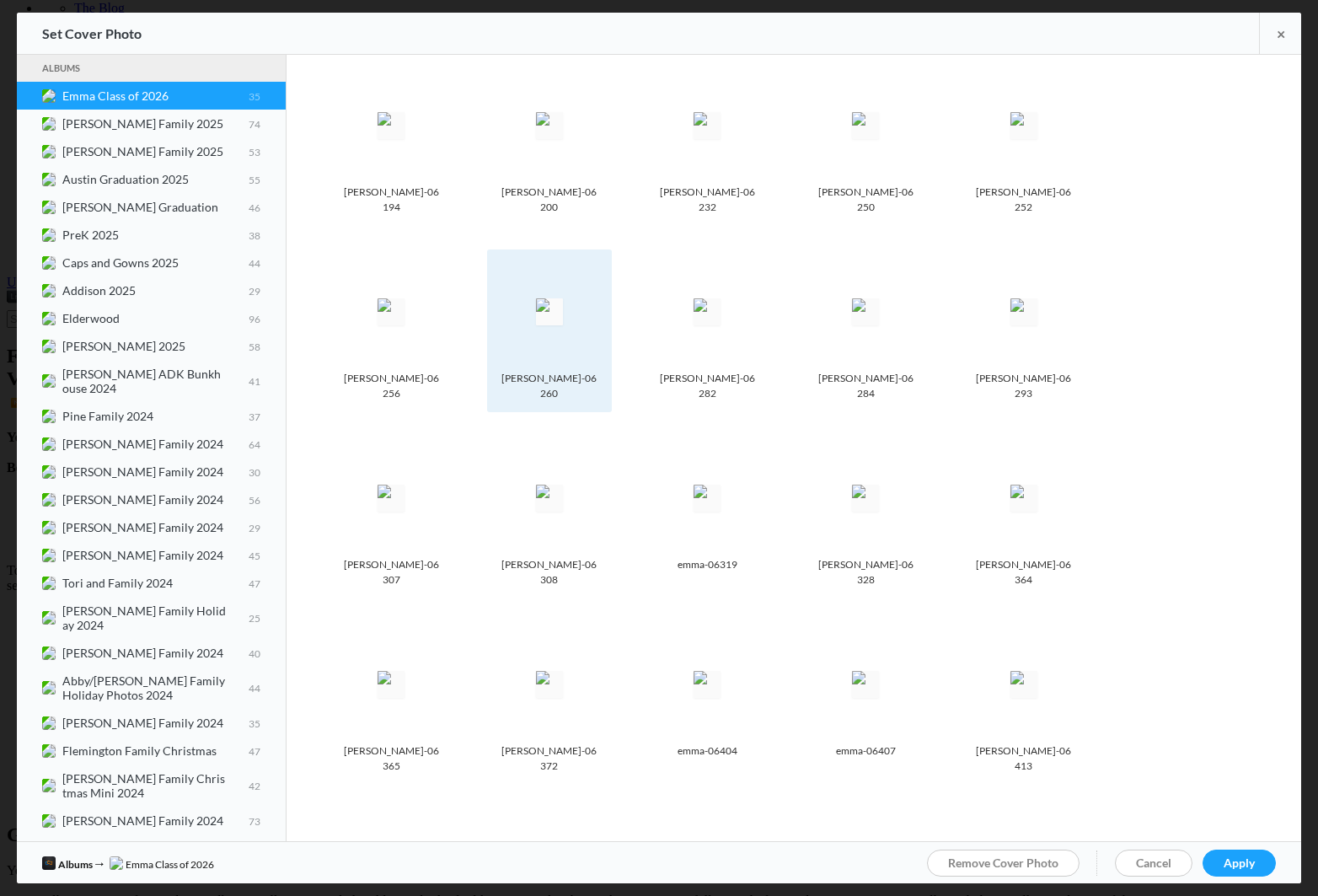
click at [563, 325] on img at bounding box center [549, 312] width 27 height 27
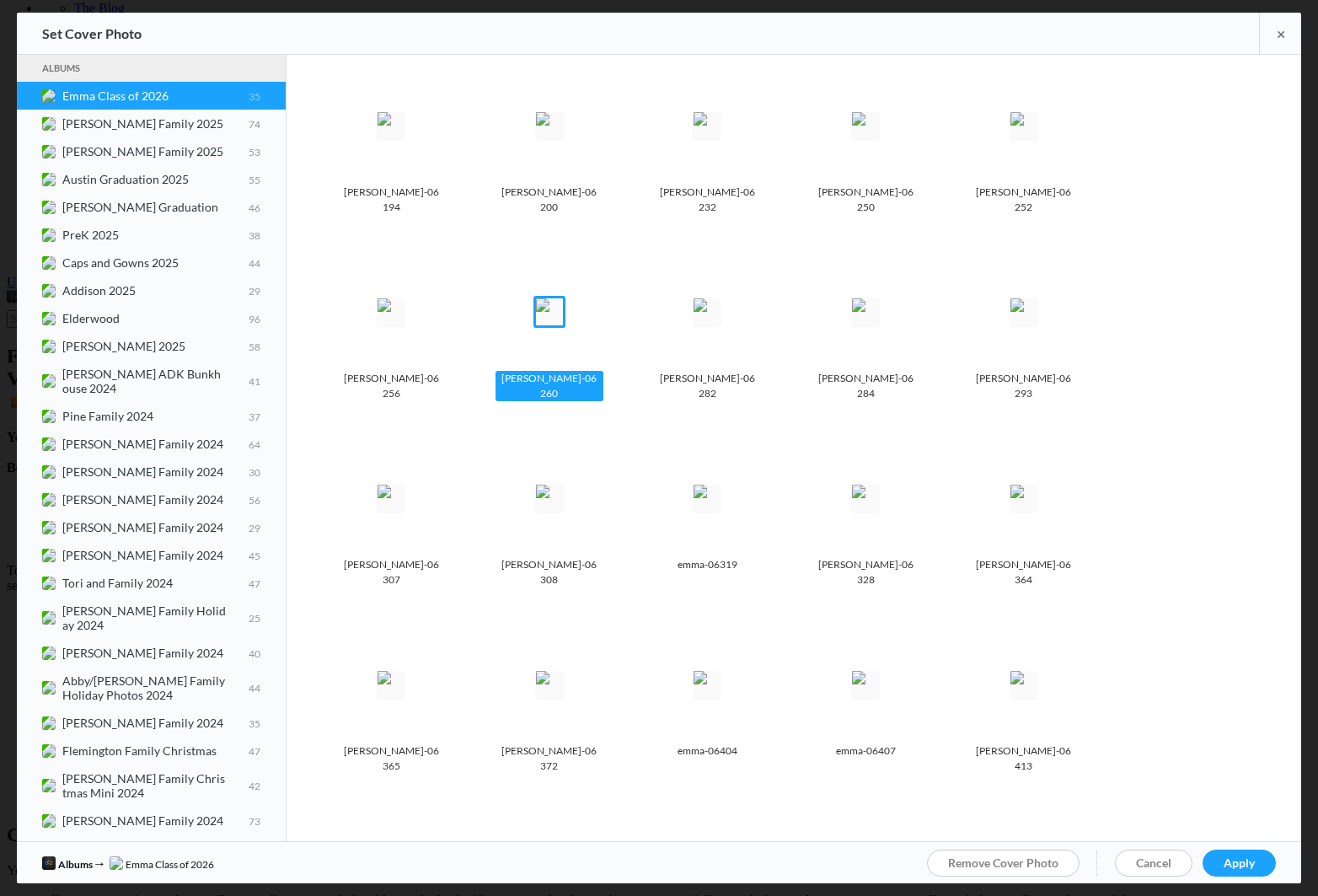
click at [1239, 862] on span "Apply" at bounding box center [1239, 862] width 31 height 14
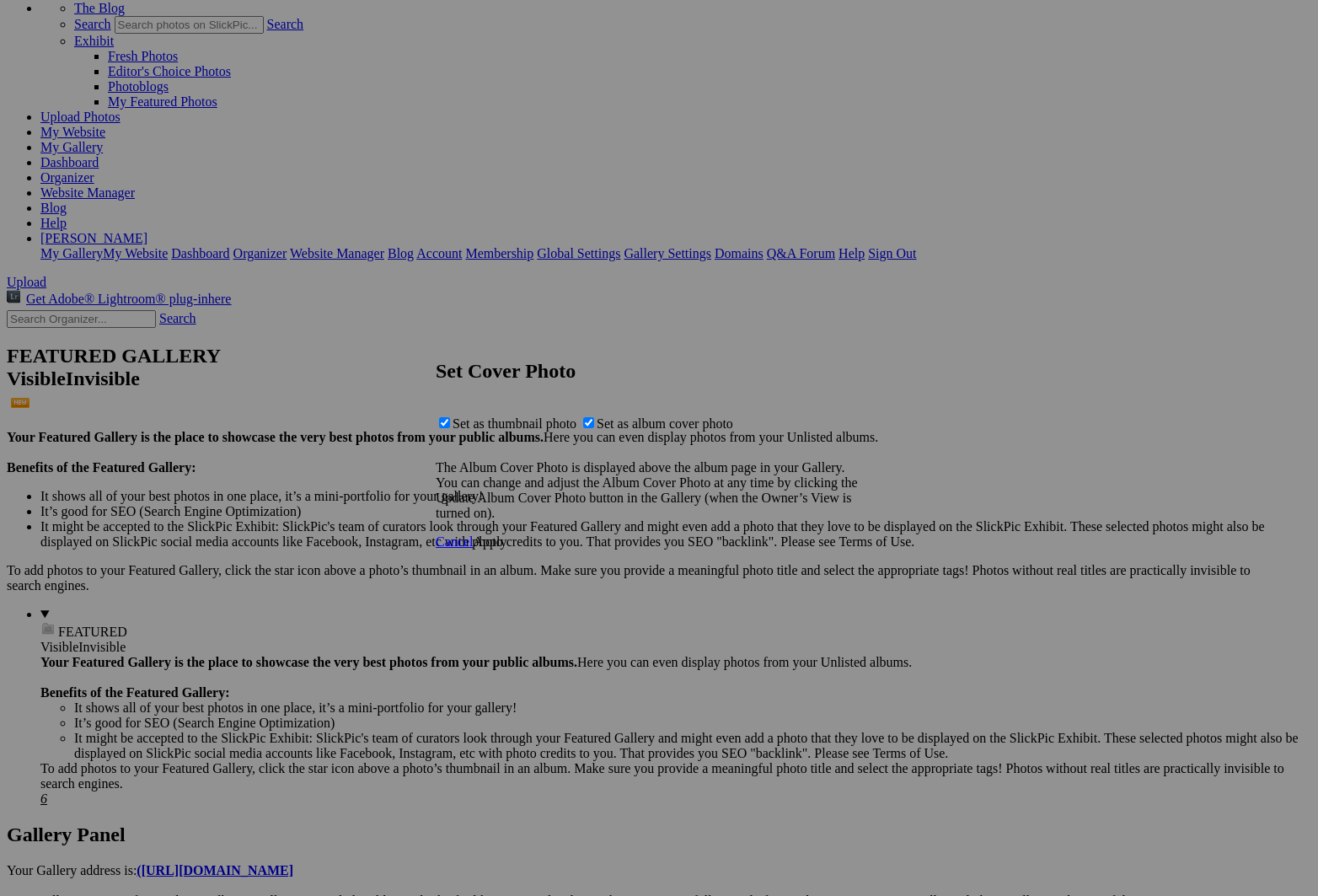
drag, startPoint x: 638, startPoint y: 424, endPoint x: 816, endPoint y: 542, distance: 213.6
click at [638, 425] on span "Set as album cover photo" at bounding box center [665, 423] width 137 height 14
click at [594, 425] on input "Set as album cover photo" at bounding box center [589, 423] width 11 height 11
checkbox input "false"
click at [506, 548] on link "Apply" at bounding box center [489, 541] width 33 height 14
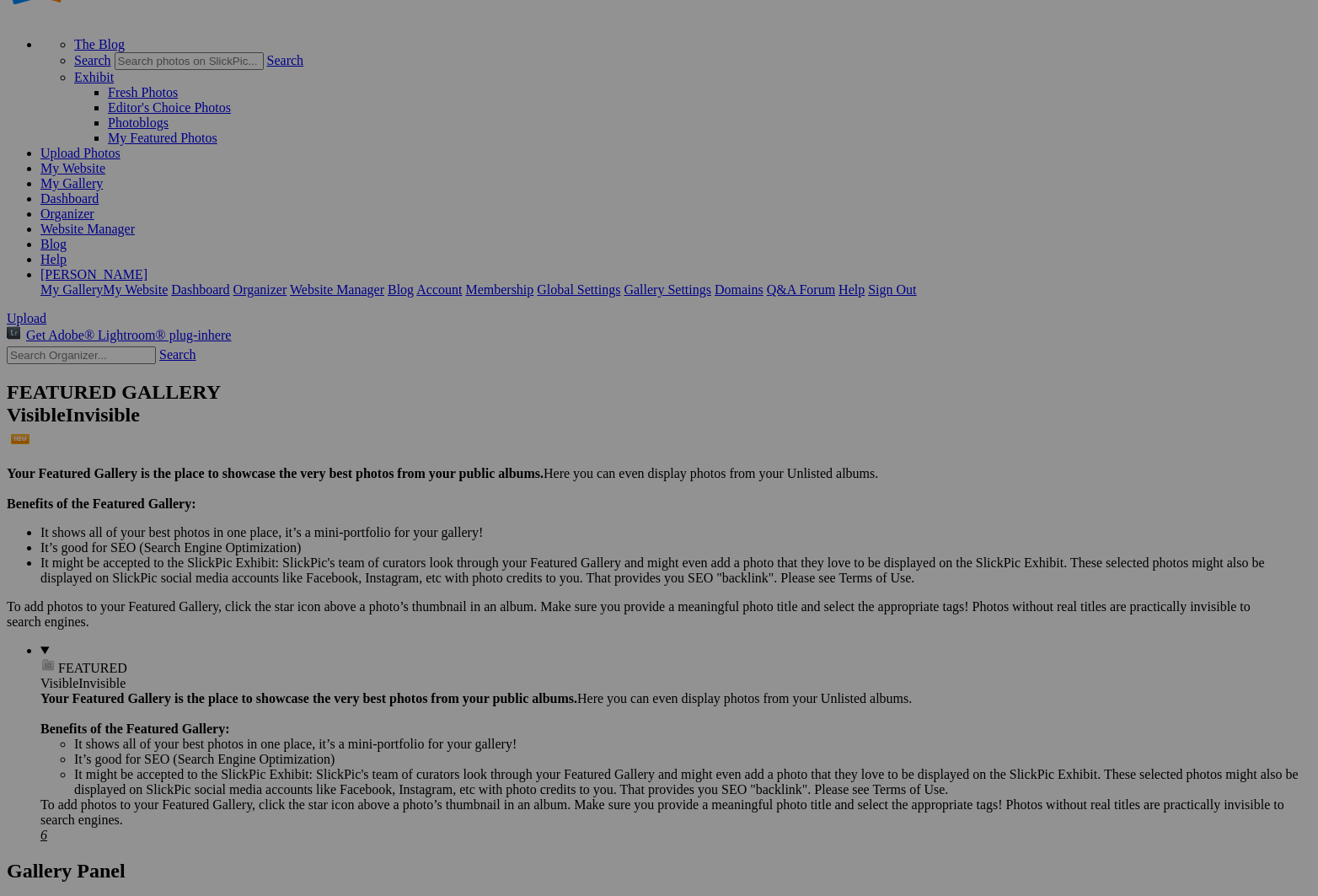
scroll to position [66, 1]
drag, startPoint x: 532, startPoint y: 266, endPoint x: 521, endPoint y: 272, distance: 12.5
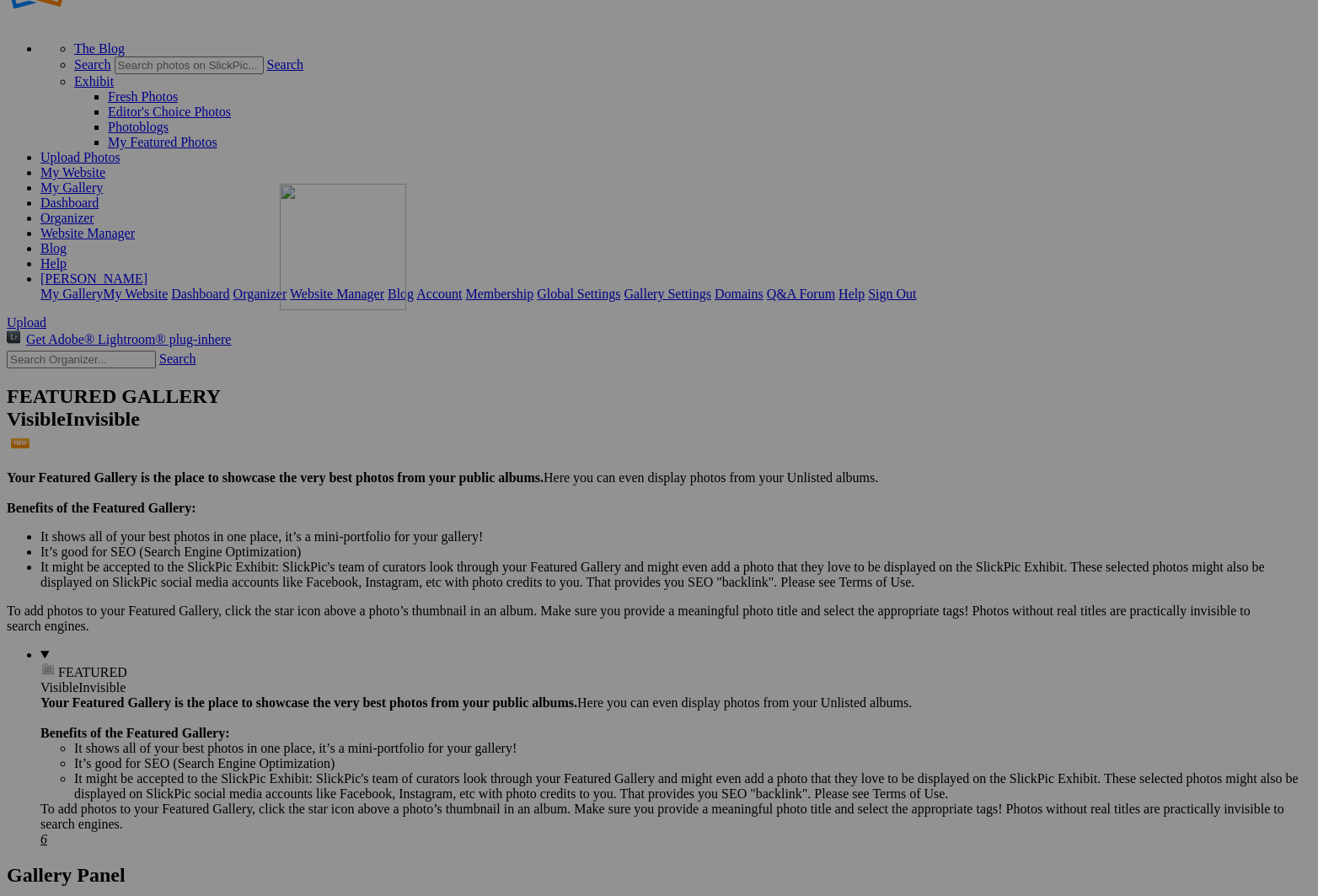
scroll to position [66, 0]
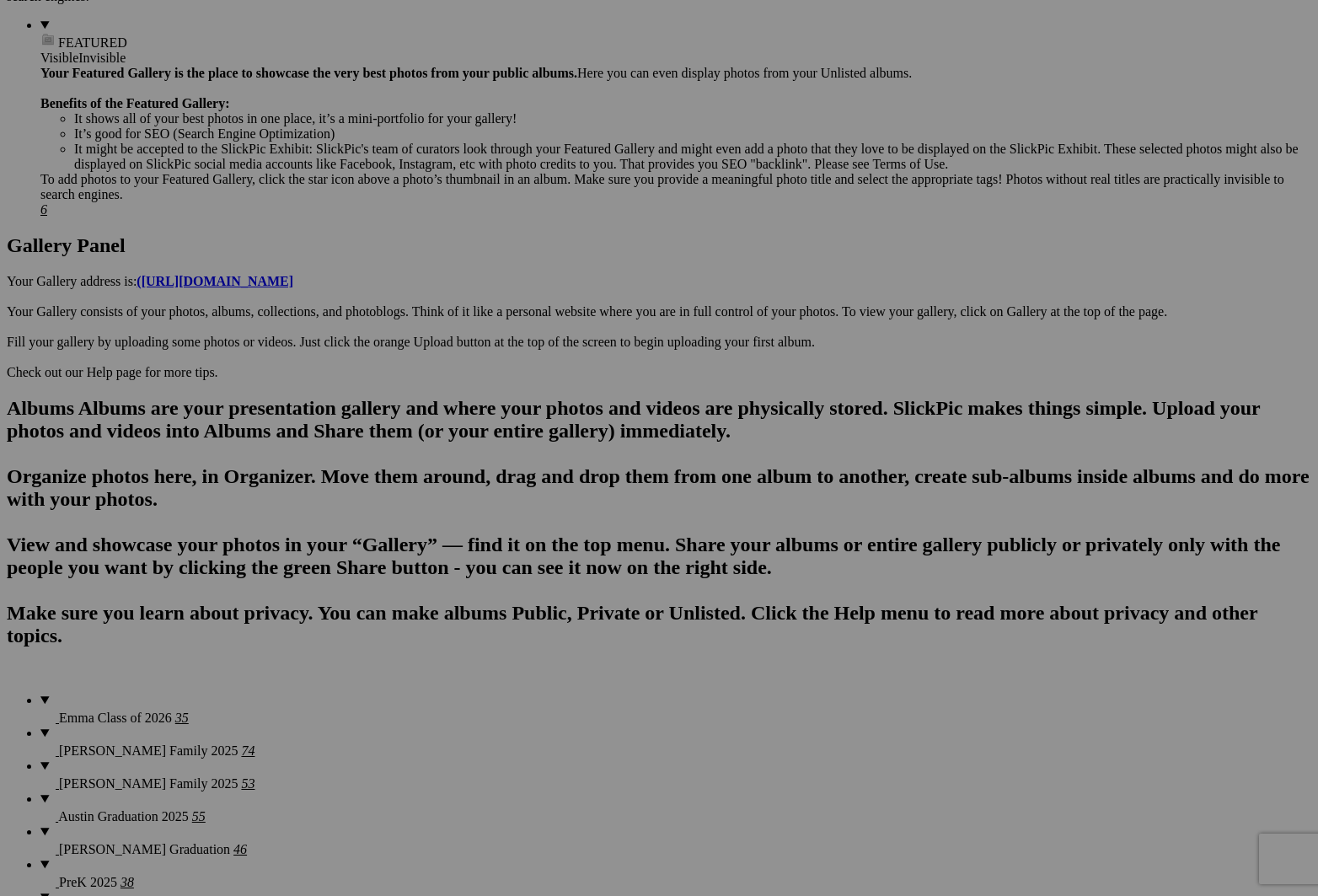
scroll to position [696, 0]
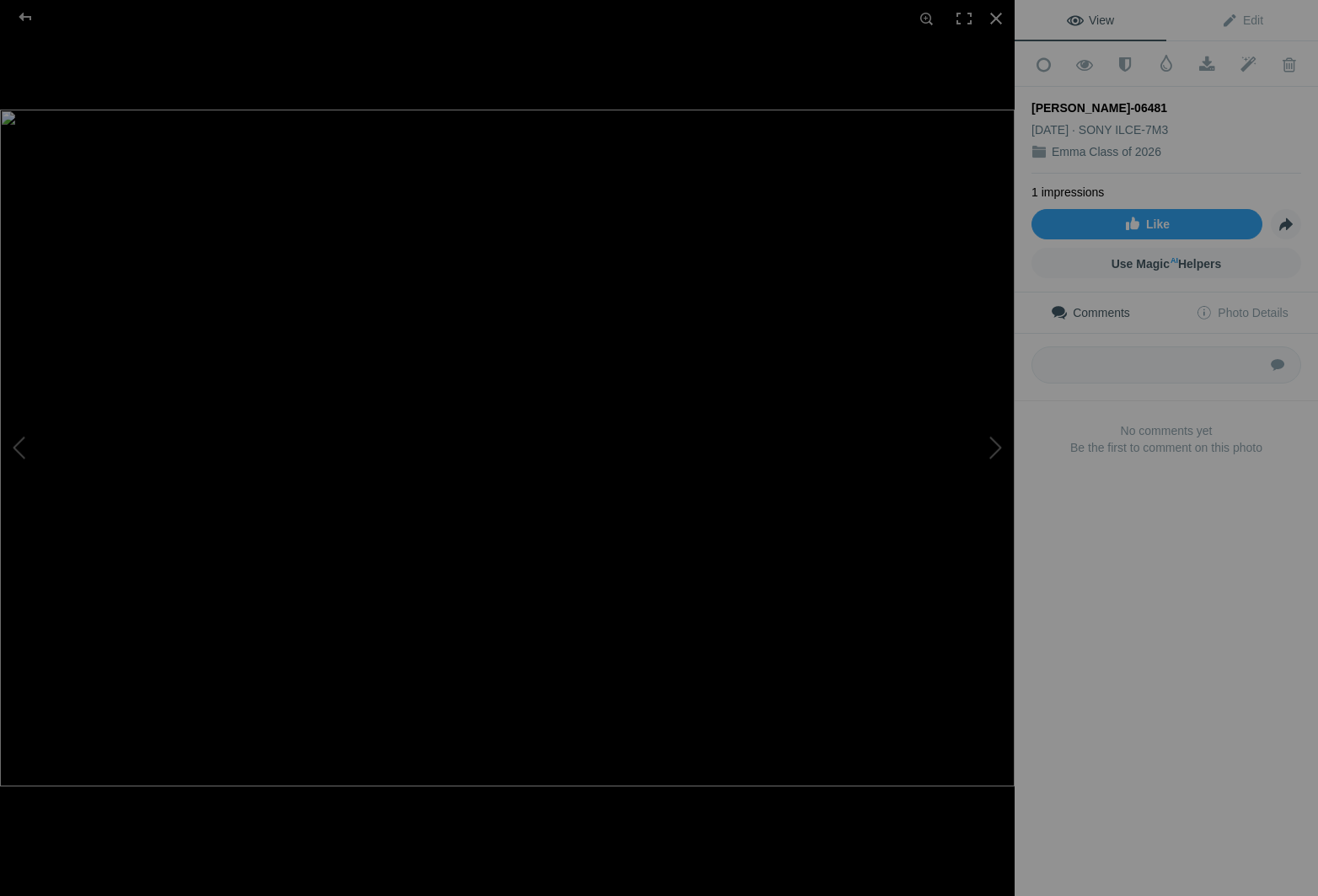
scroll to position [644, 0]
click at [20, 21] on div at bounding box center [26, 16] width 61 height 33
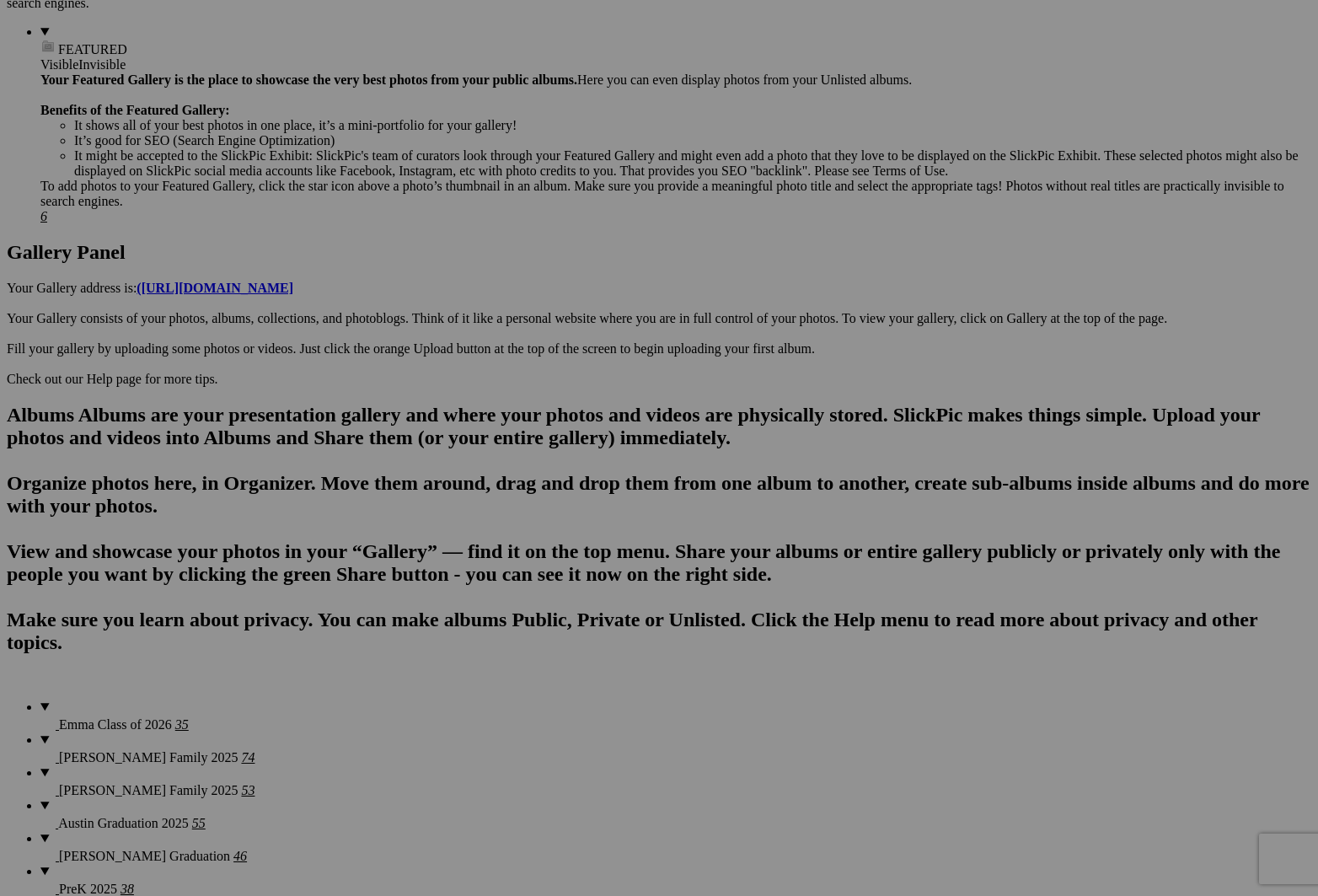
scroll to position [689, 0]
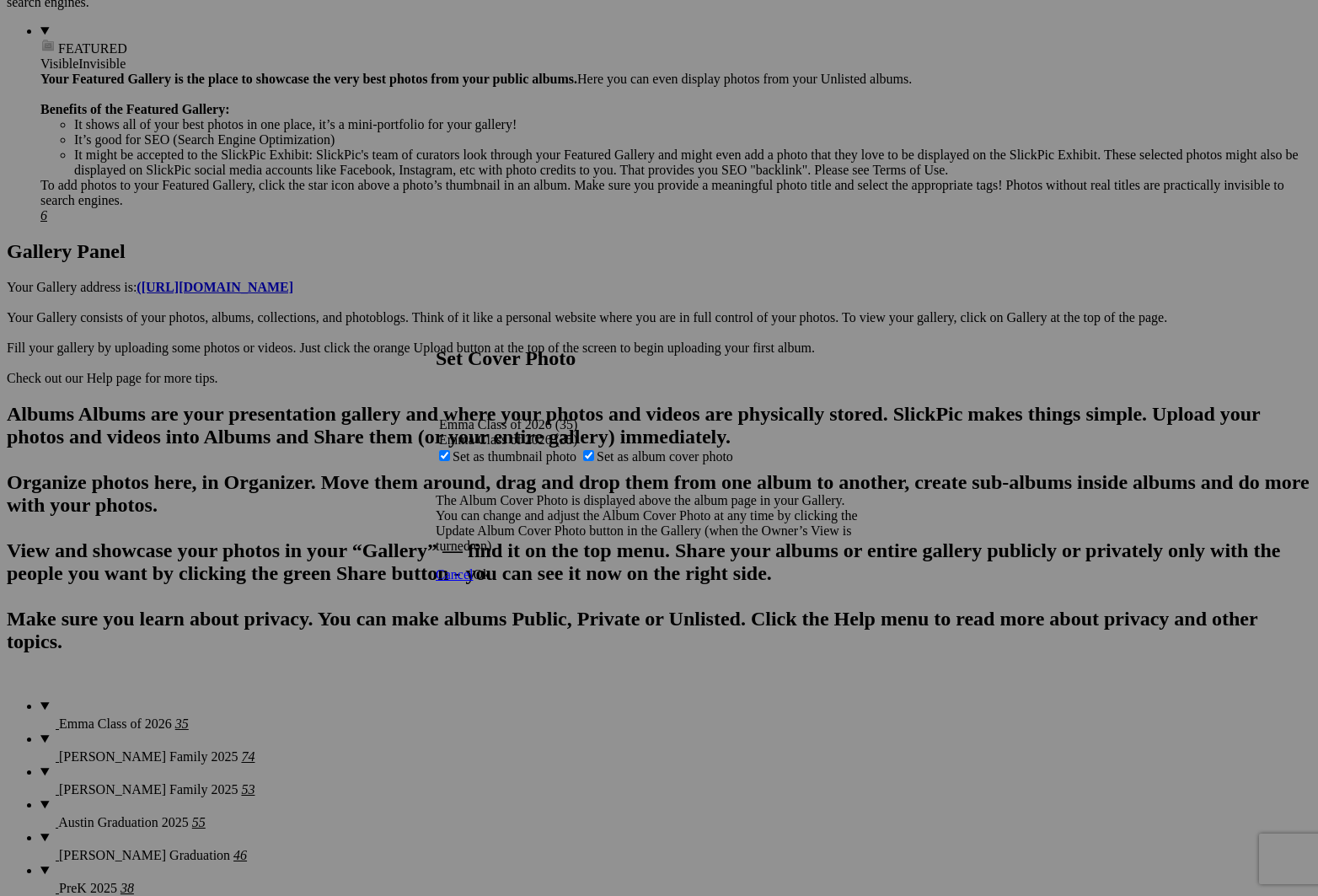
click at [644, 449] on span "Set as album cover photo" at bounding box center [665, 456] width 137 height 14
click at [594, 450] on input "Set as album cover photo" at bounding box center [589, 456] width 11 height 11
checkbox input "false"
drag, startPoint x: 876, startPoint y: 584, endPoint x: 869, endPoint y: 579, distance: 8.6
click at [489, 581] on link "Ok" at bounding box center [482, 574] width 17 height 14
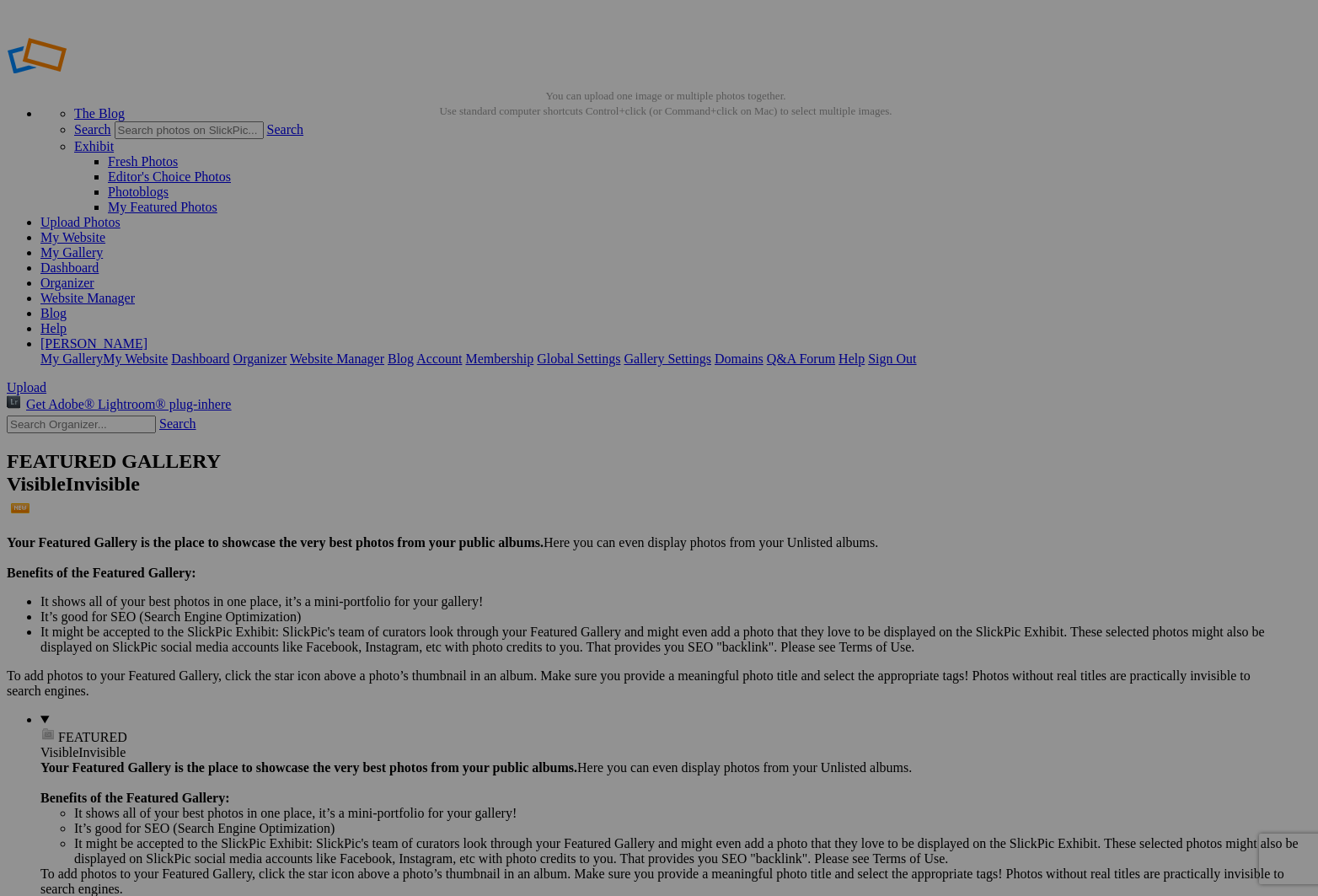
scroll to position [0, 0]
click at [147, 336] on link "[PERSON_NAME]" at bounding box center [94, 343] width 107 height 14
click at [103, 245] on link "My Gallery" at bounding box center [72, 252] width 63 height 14
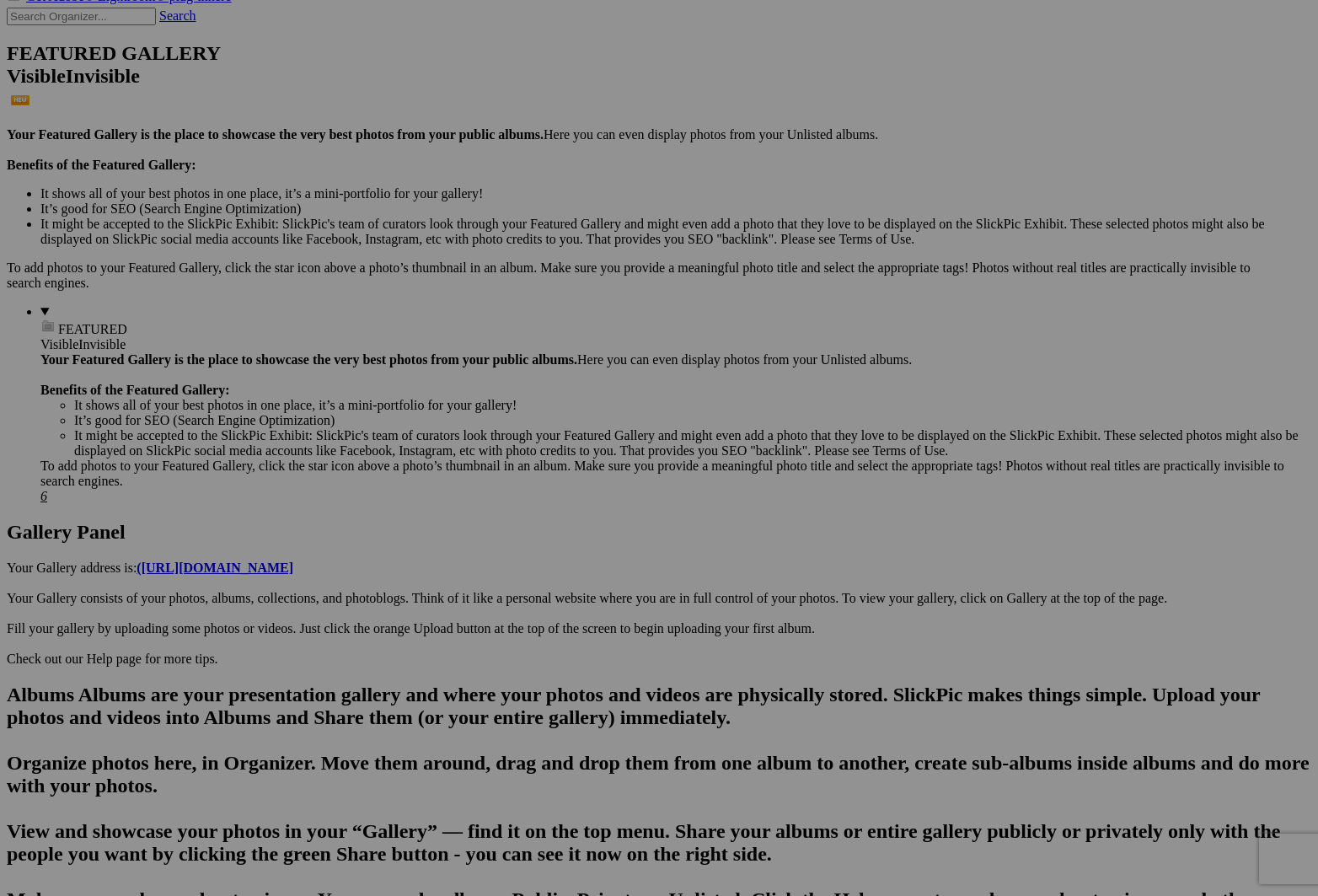
scroll to position [417, 0]
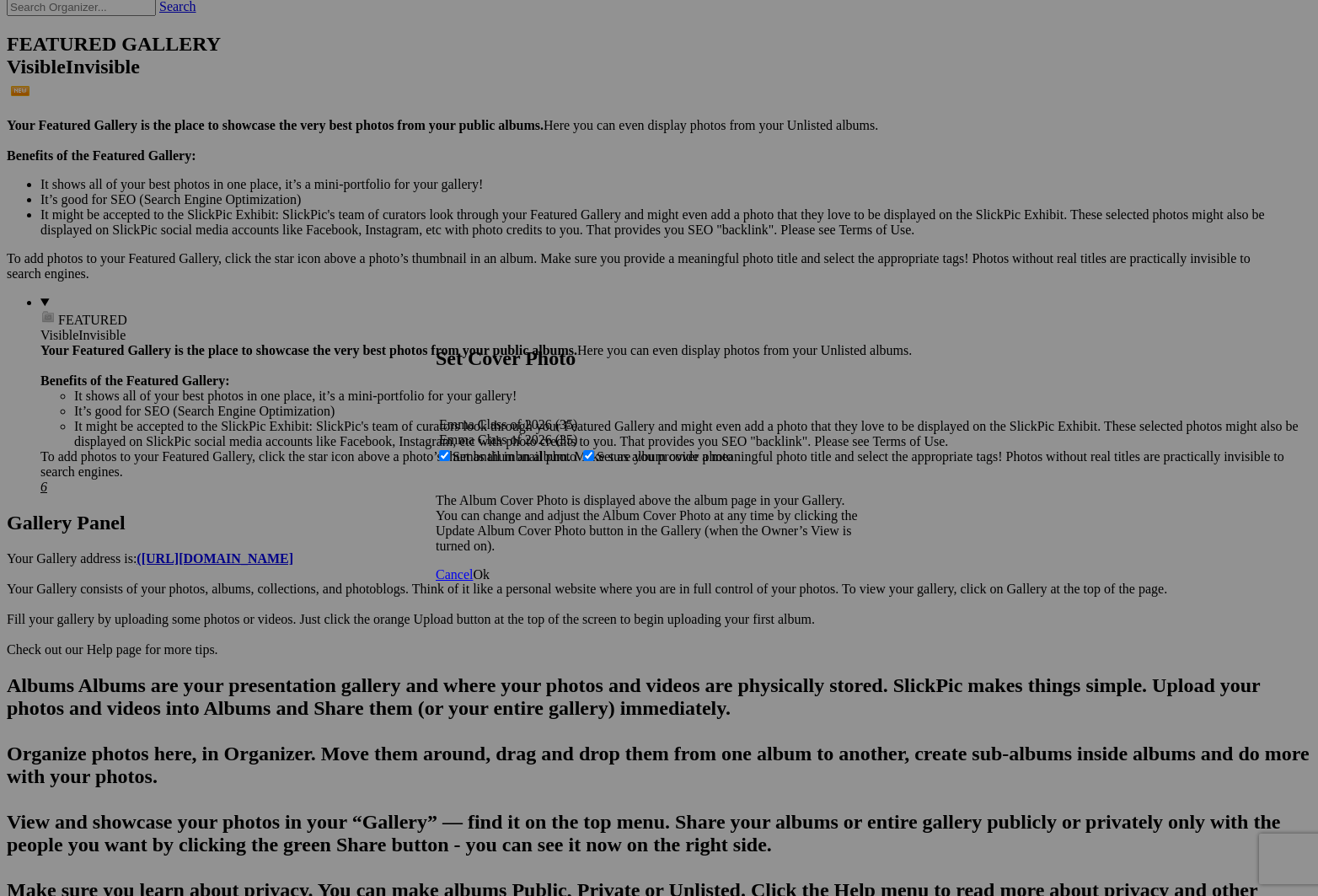
click at [649, 449] on span "Set as album cover photo" at bounding box center [665, 456] width 137 height 14
click at [594, 450] on input "Set as album cover photo" at bounding box center [589, 456] width 11 height 11
checkbox input "false"
click at [489, 581] on span "Ok" at bounding box center [482, 574] width 17 height 14
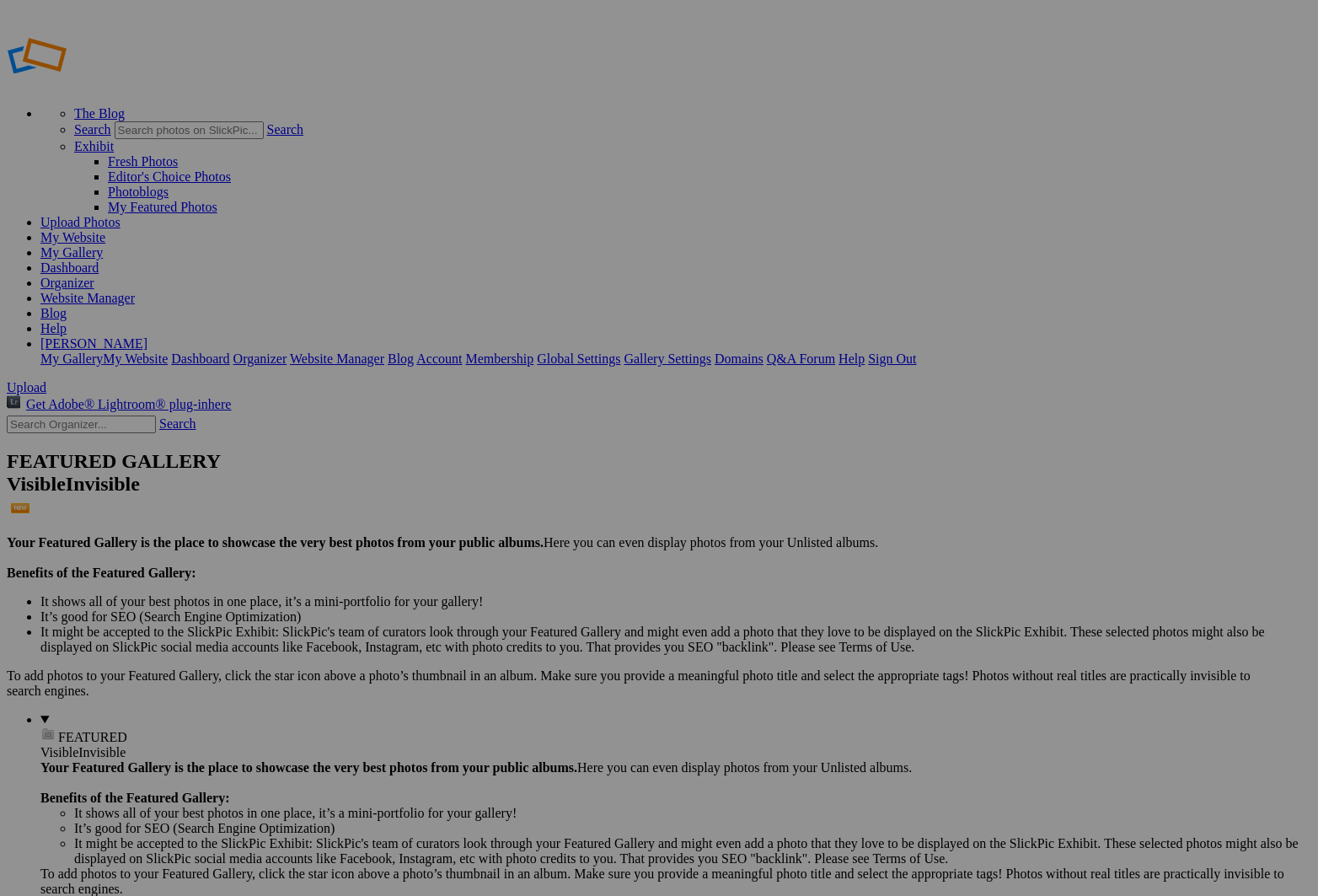
scroll to position [77, 0]
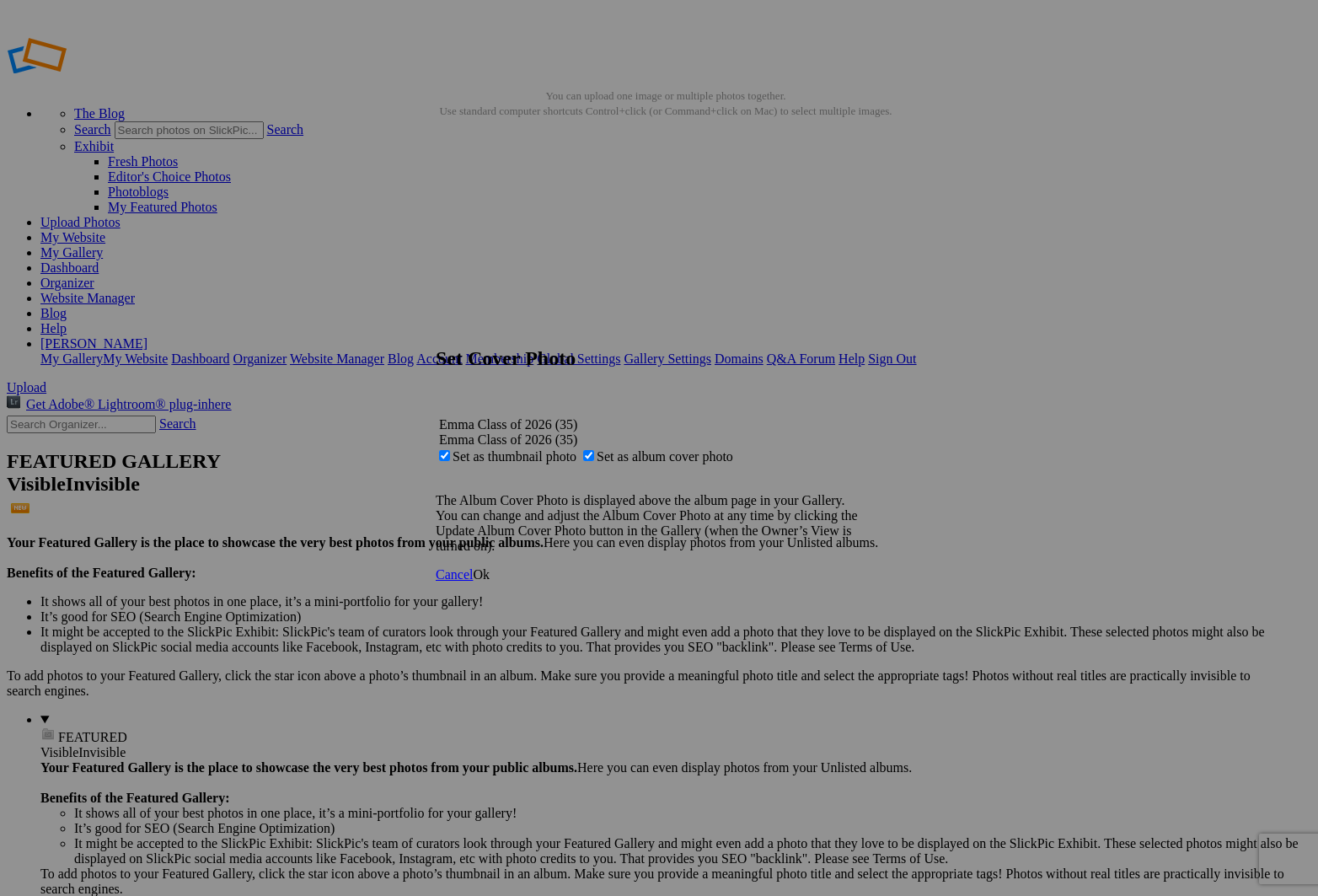
click at [647, 449] on span "Set as album cover photo" at bounding box center [665, 456] width 137 height 14
click at [594, 450] on input "Set as album cover photo" at bounding box center [589, 456] width 11 height 11
checkbox input "false"
click at [489, 581] on link "Ok" at bounding box center [482, 574] width 17 height 14
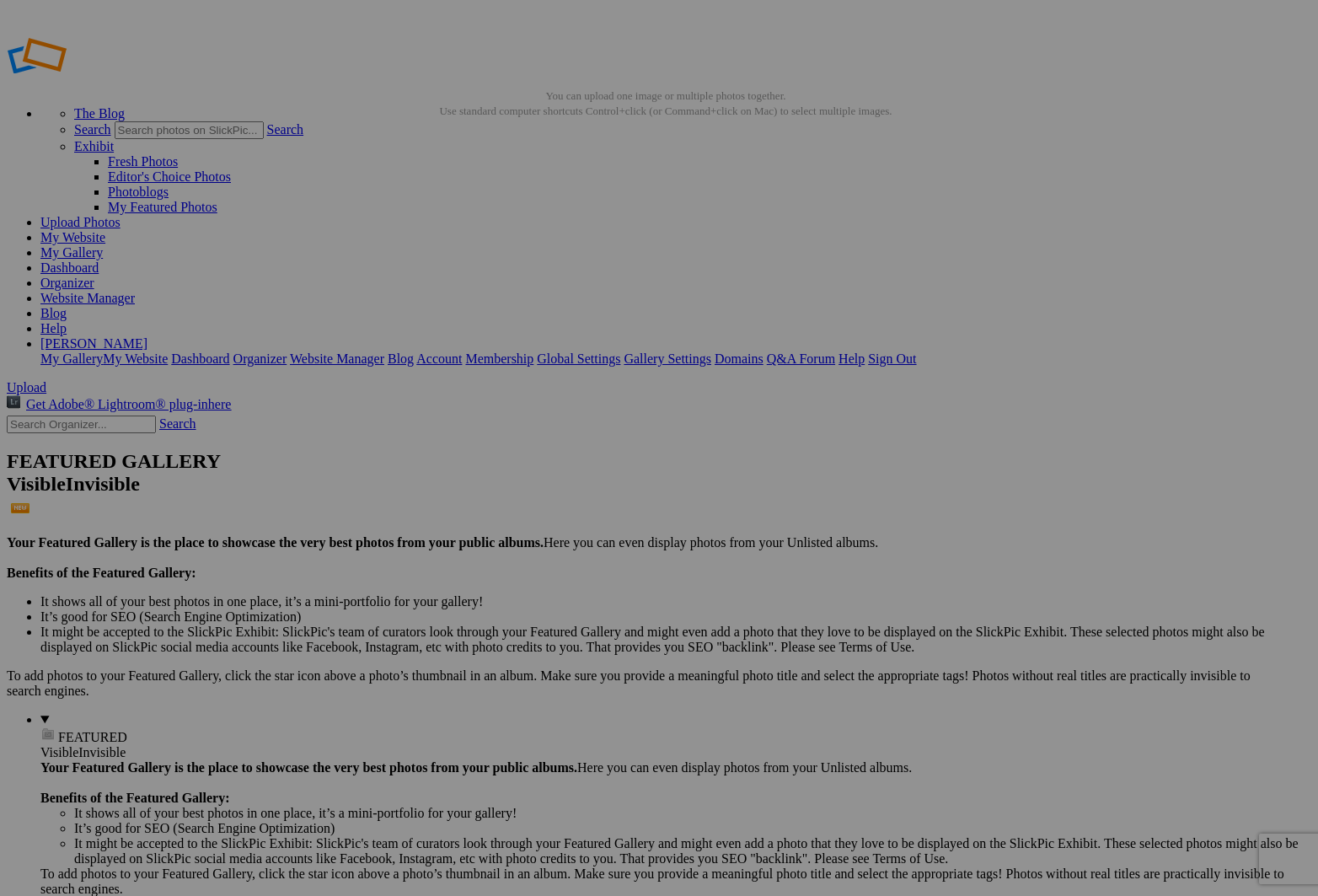
click at [103, 245] on link "My Gallery" at bounding box center [72, 252] width 63 height 14
drag, startPoint x: 464, startPoint y: 142, endPoint x: 424, endPoint y: 142, distance: 40.0
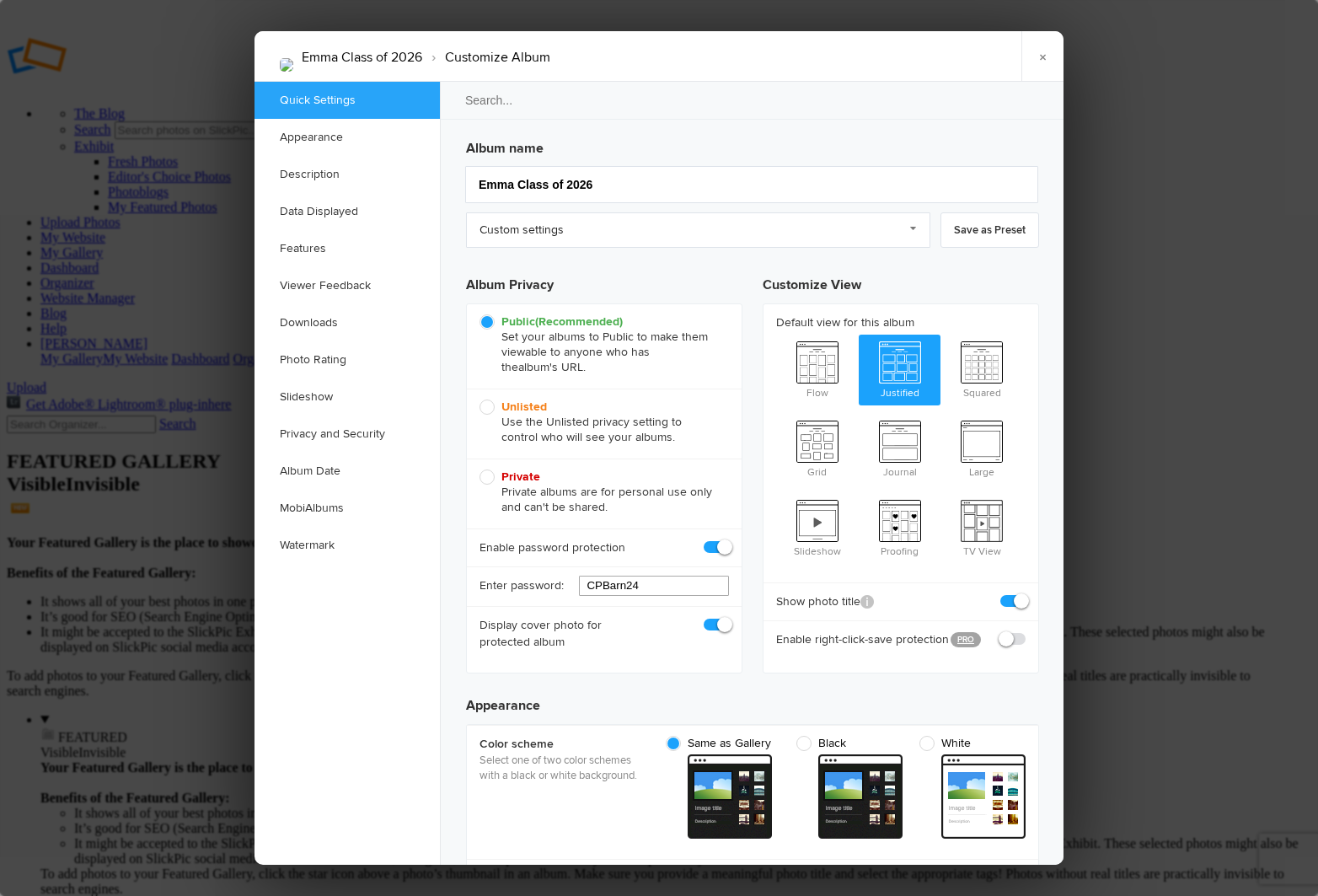
click at [622, 582] on input "CPBarn24" at bounding box center [654, 585] width 150 height 20
click at [621, 582] on input "CPBarn24" at bounding box center [654, 585] width 150 height 20
type input "Fall25"
drag, startPoint x: 649, startPoint y: 633, endPoint x: 659, endPoint y: 633, distance: 10.0
click at [649, 633] on div "Display cover photo for protected album" at bounding box center [603, 634] width 275 height 55
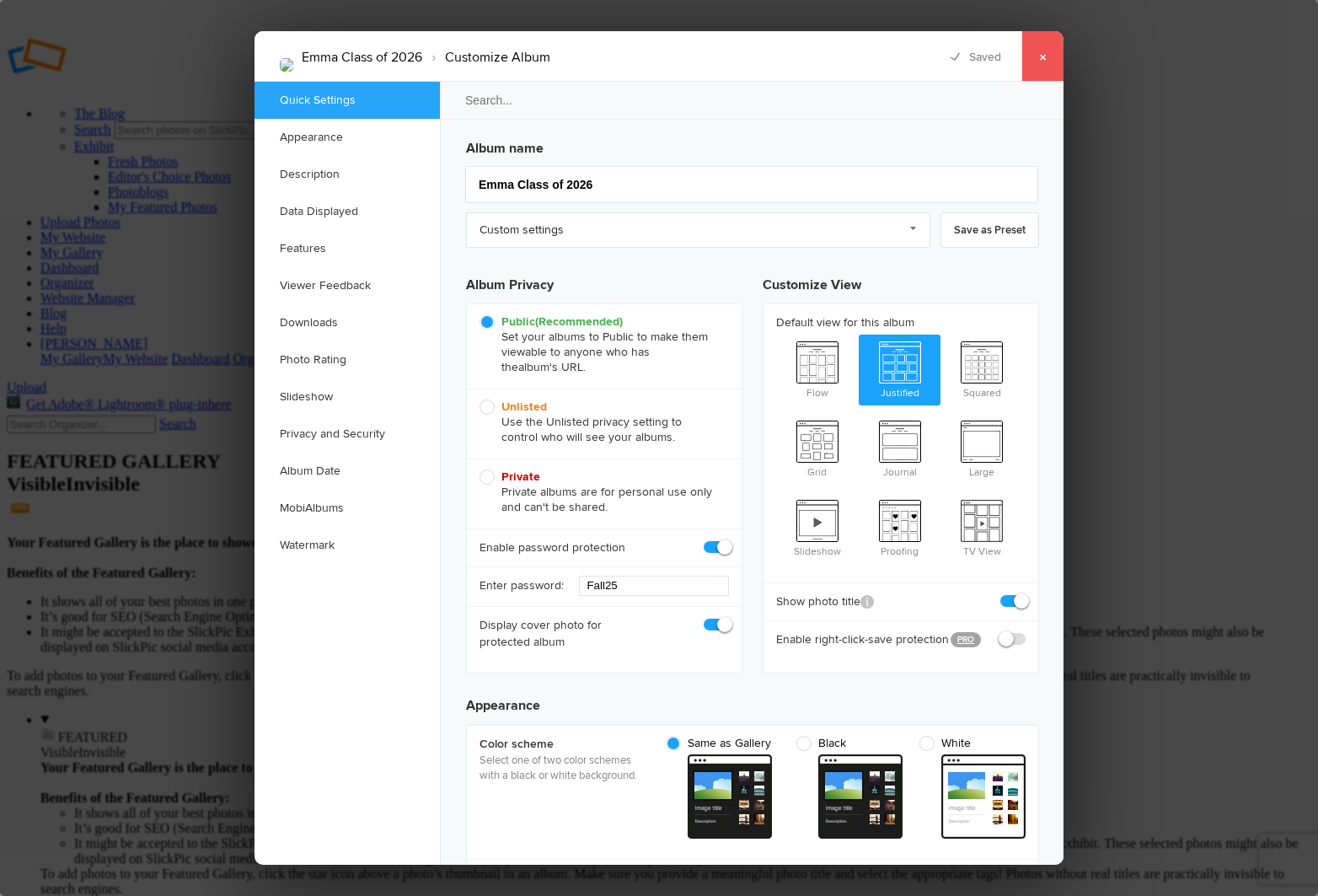
click at [1041, 65] on link "×" at bounding box center [1042, 56] width 42 height 50
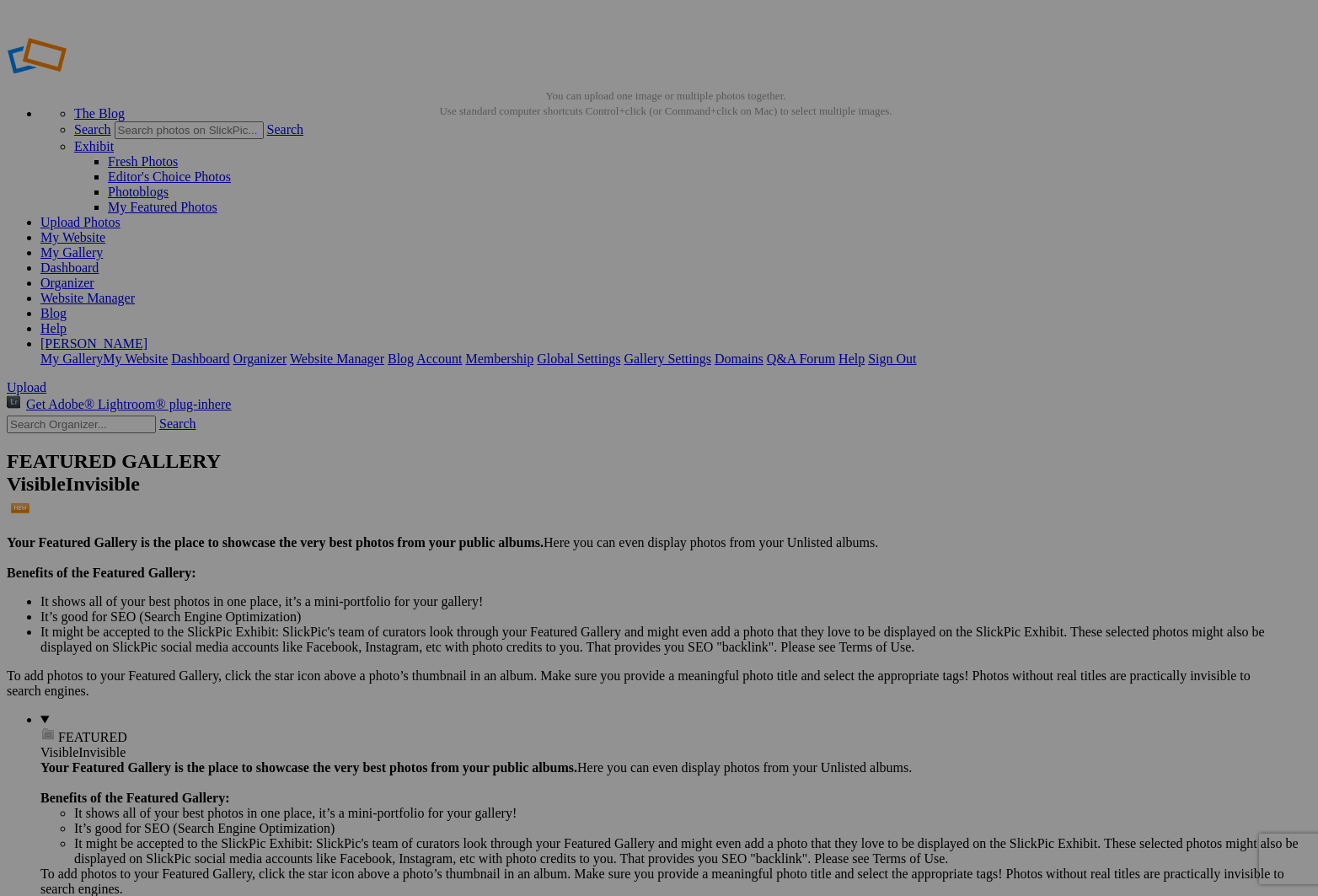
click at [103, 245] on link "My Gallery" at bounding box center [72, 252] width 63 height 14
